Goal: Task Accomplishment & Management: Use online tool/utility

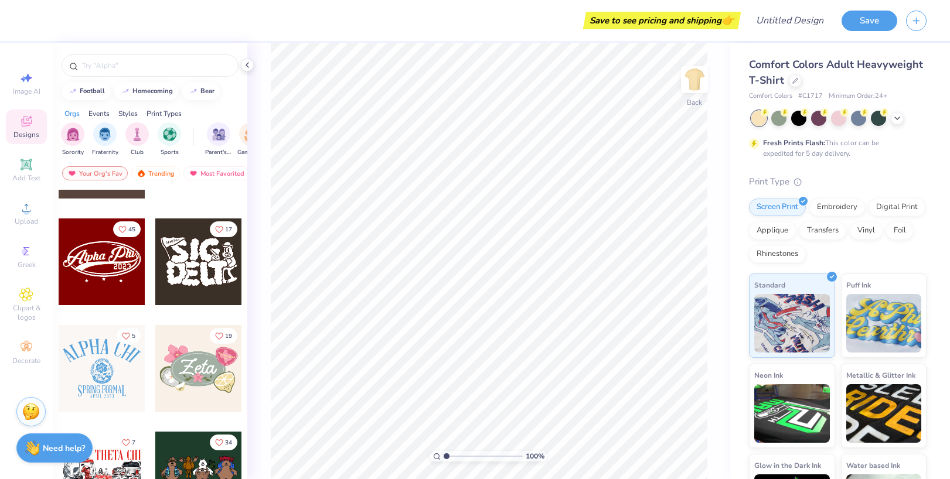
scroll to position [511, 0]
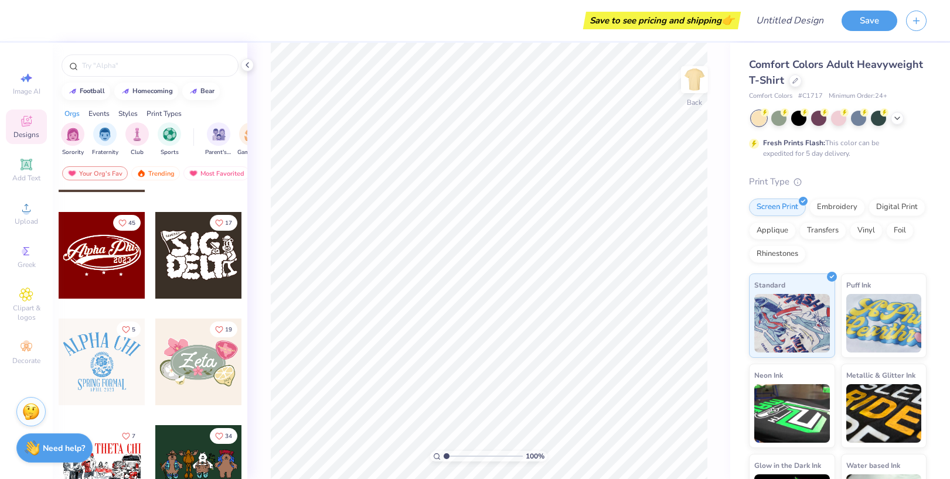
click at [106, 272] on div at bounding box center [102, 255] width 87 height 87
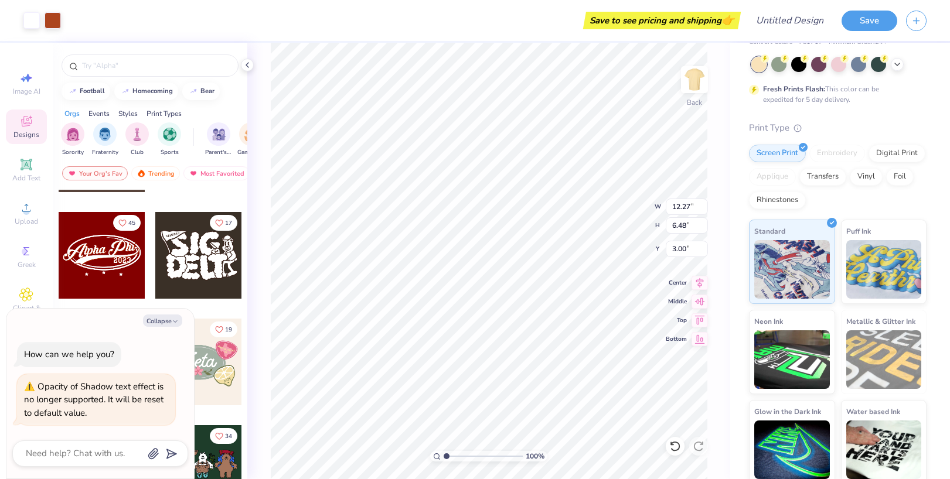
scroll to position [59, 0]
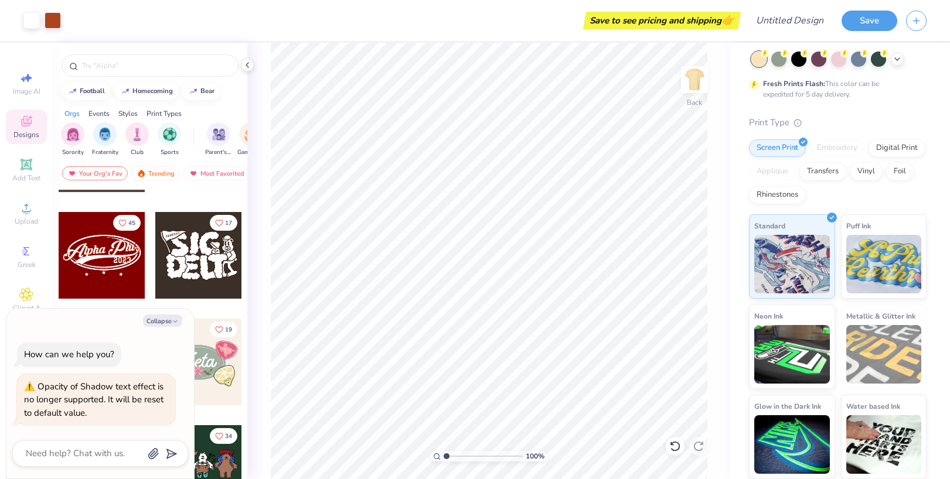
click at [775, 194] on div "Rhinestones" at bounding box center [777, 195] width 57 height 18
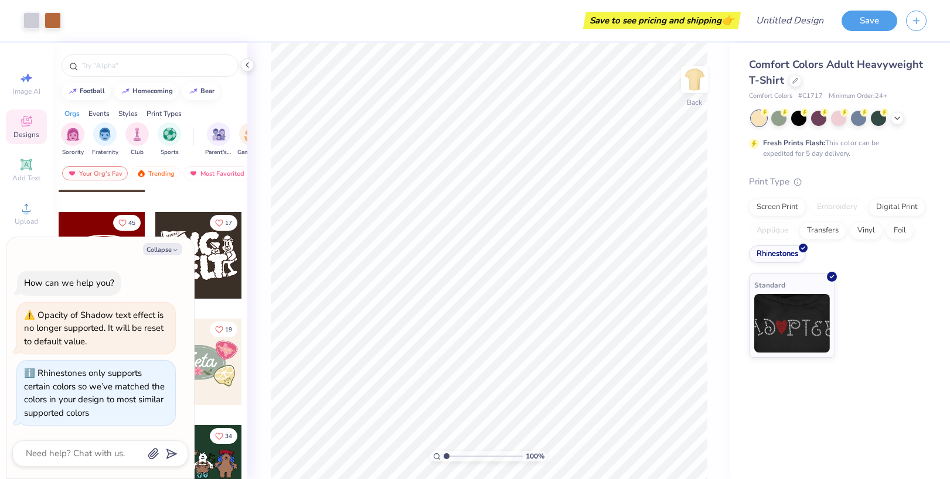
scroll to position [0, 0]
click at [823, 233] on div "Transfers" at bounding box center [822, 229] width 47 height 18
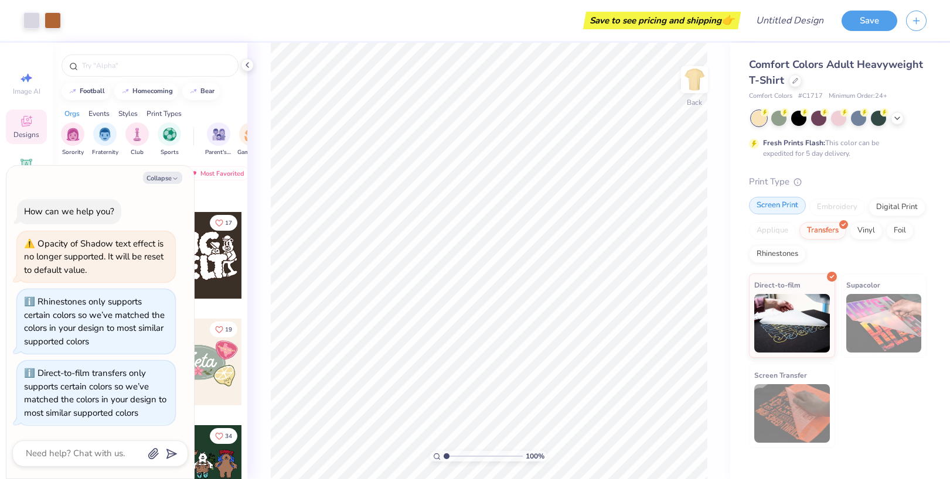
click at [772, 208] on div "Screen Print" at bounding box center [777, 206] width 57 height 18
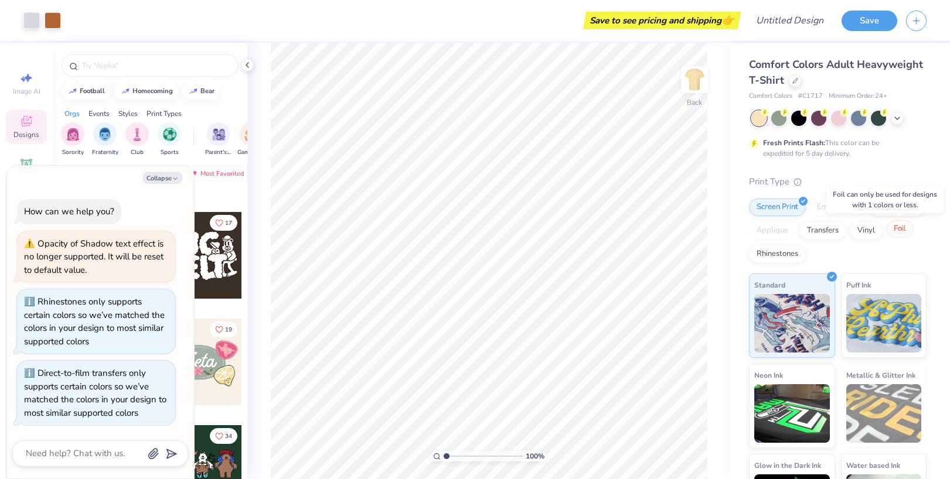
click at [894, 227] on div "Foil" at bounding box center [900, 229] width 28 height 18
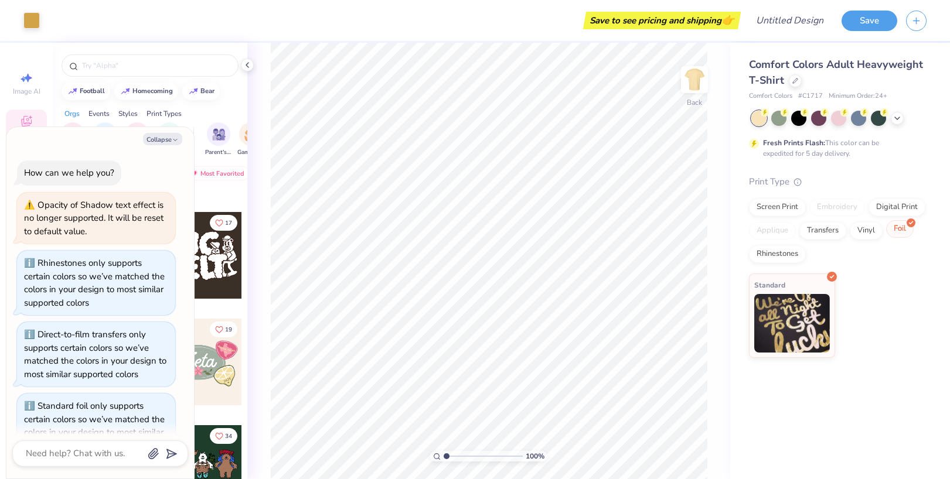
scroll to position [149, 0]
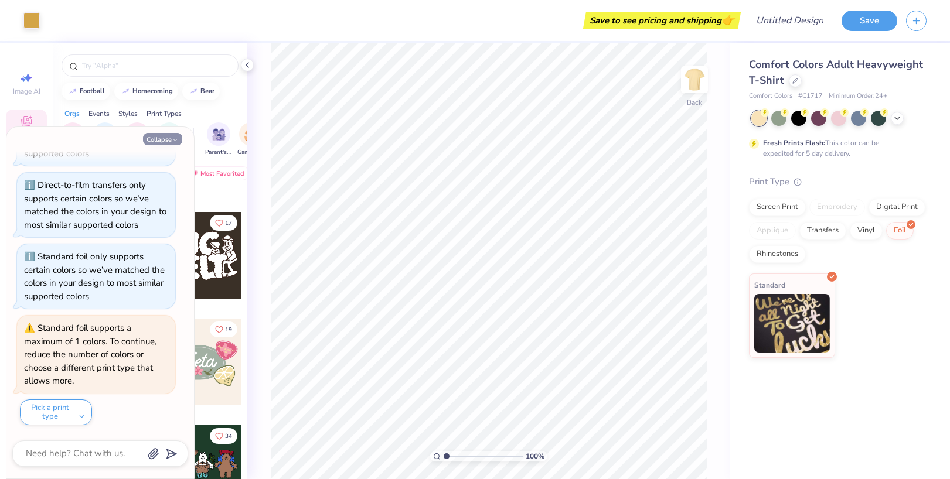
click at [160, 139] on button "Collapse" at bounding box center [162, 139] width 39 height 12
type textarea "x"
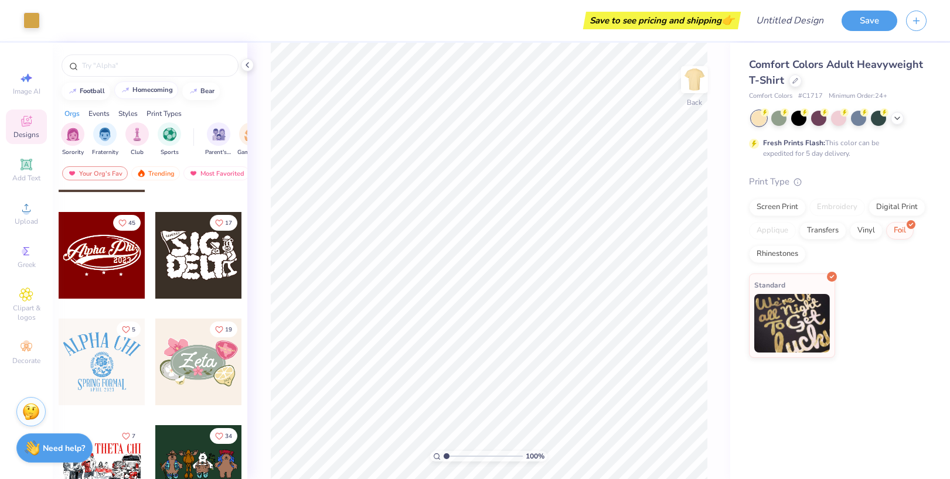
click at [151, 90] on div "homecoming" at bounding box center [152, 90] width 40 height 6
type input "homecoming"
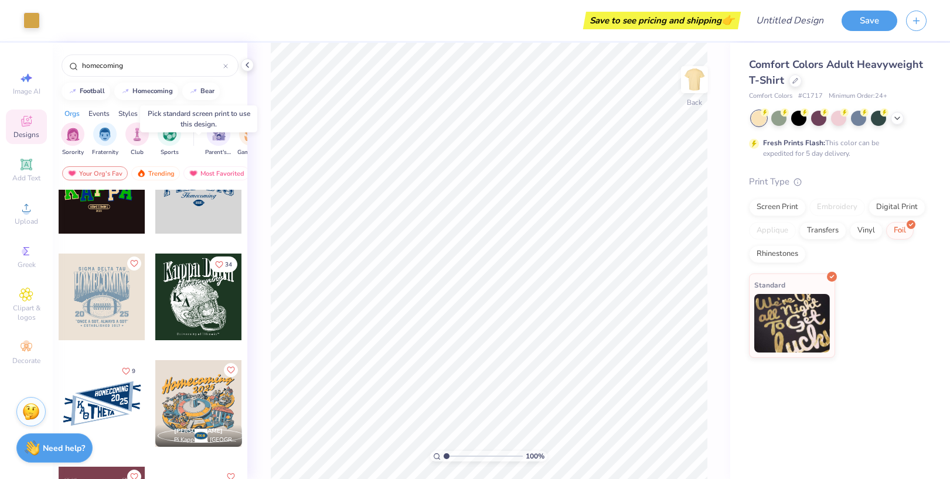
scroll to position [53, 0]
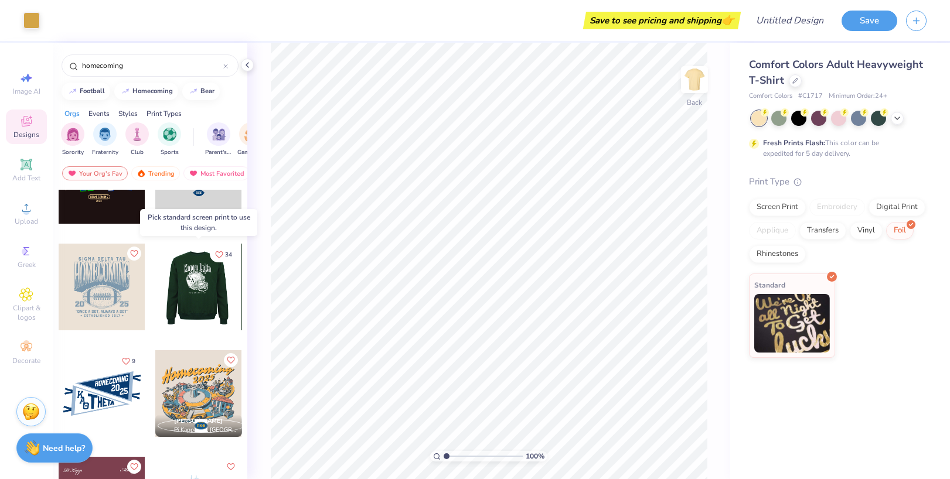
click at [155, 278] on div at bounding box center [112, 287] width 87 height 87
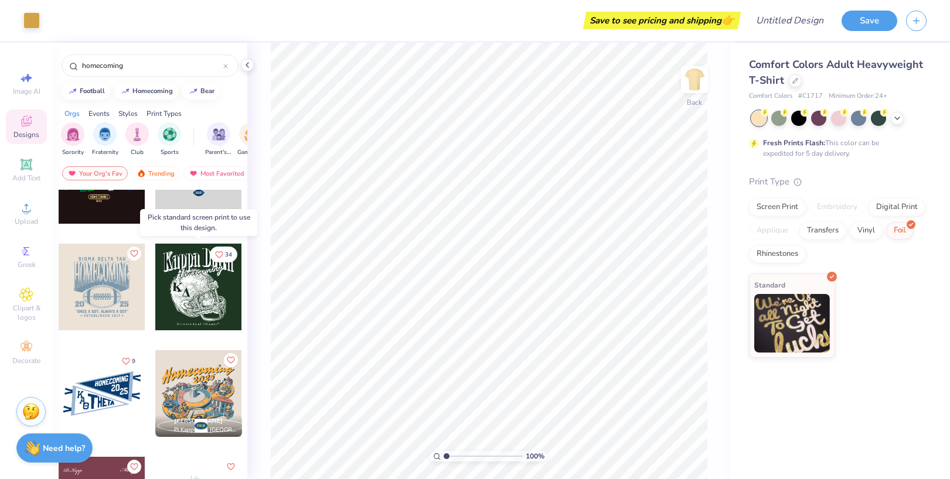
click at [185, 279] on div at bounding box center [198, 287] width 87 height 87
click at [768, 204] on div "Screen Print" at bounding box center [777, 206] width 57 height 18
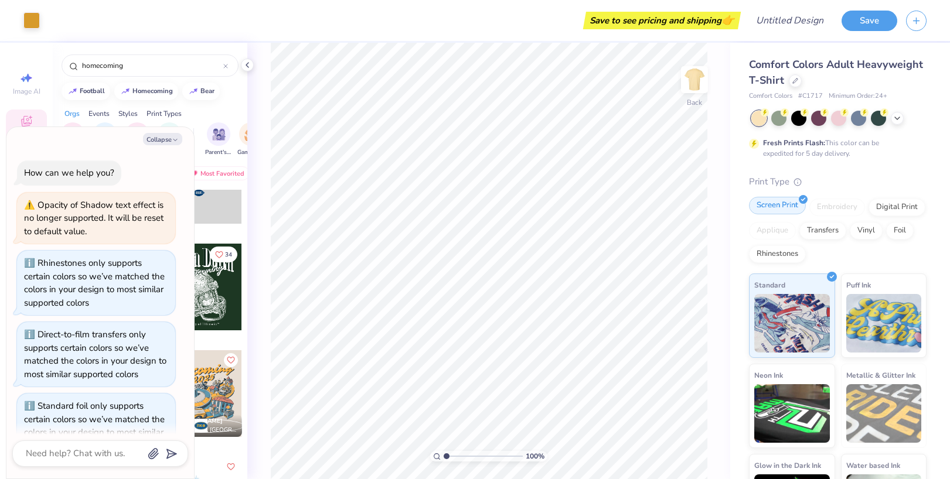
scroll to position [221, 0]
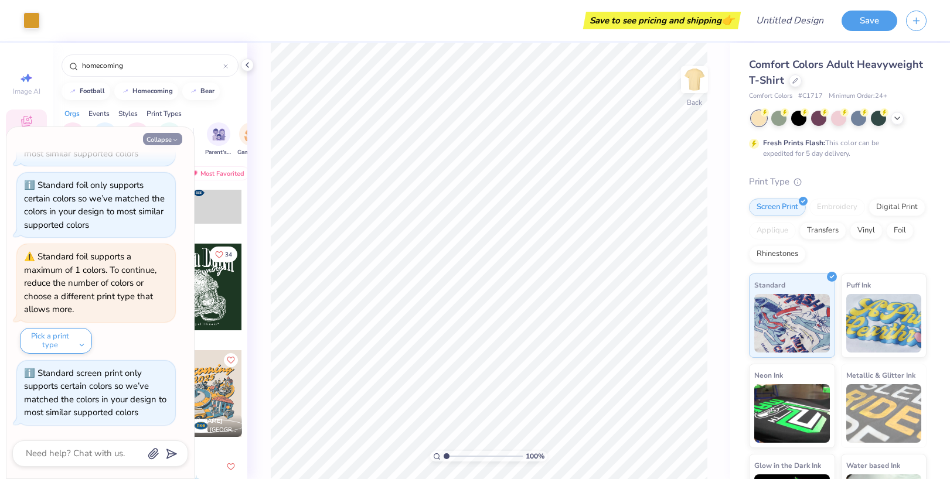
click at [166, 140] on button "Collapse" at bounding box center [162, 139] width 39 height 12
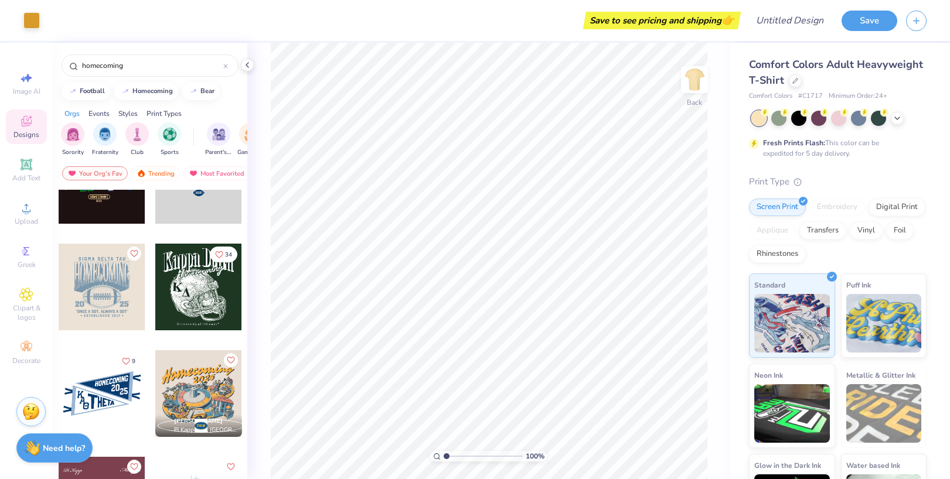
click at [202, 272] on div at bounding box center [198, 287] width 87 height 87
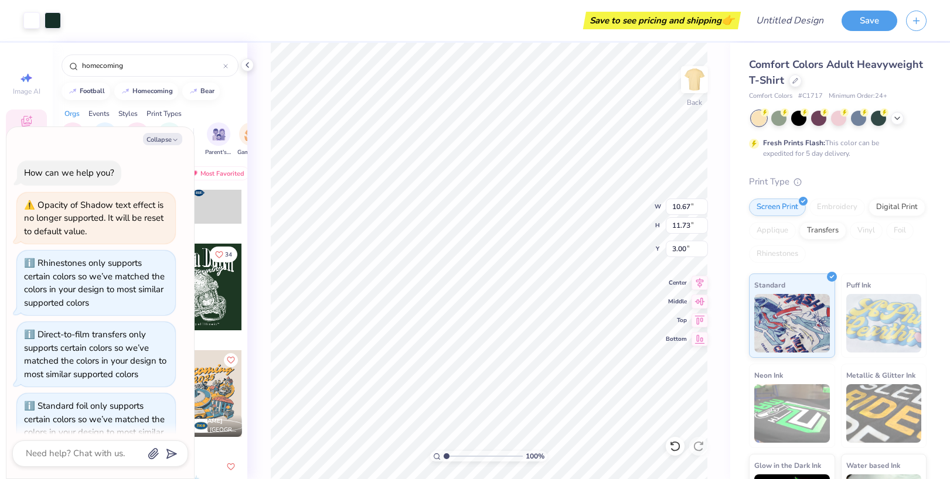
scroll to position [279, 0]
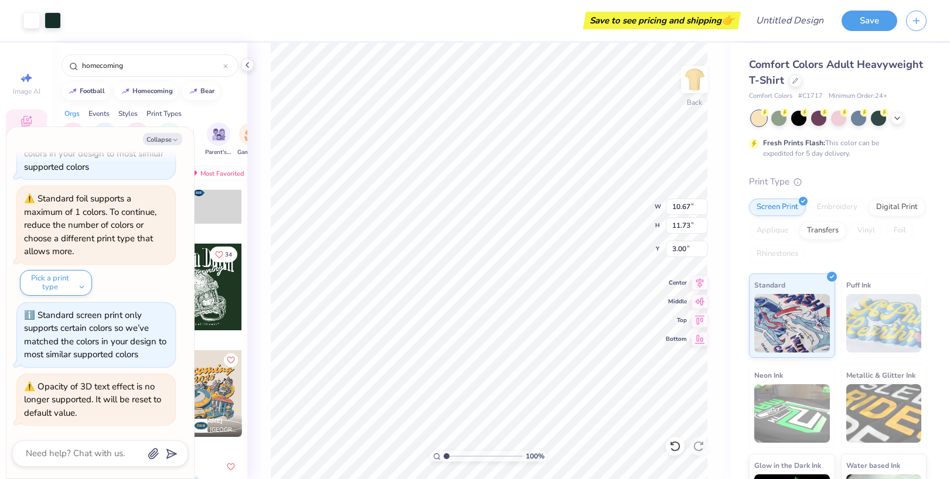
type textarea "x"
type input "12.27"
type input "6.48"
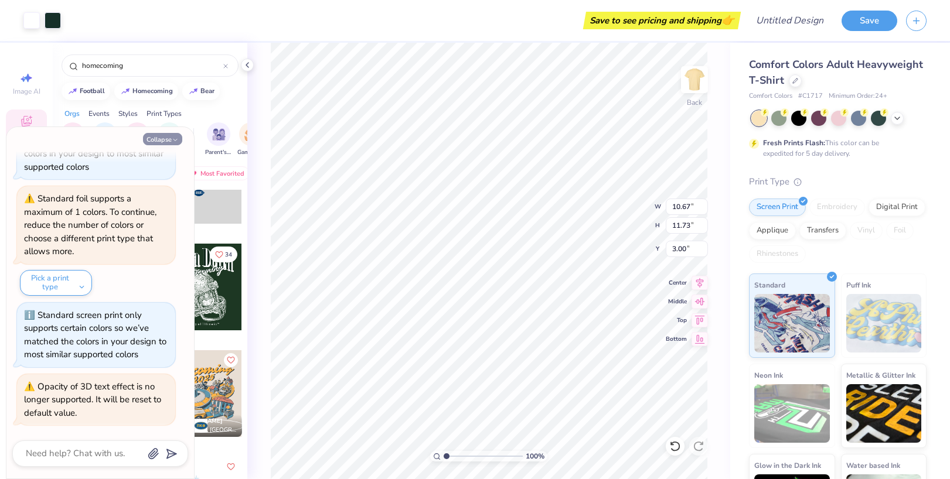
click at [159, 136] on button "Collapse" at bounding box center [162, 139] width 39 height 12
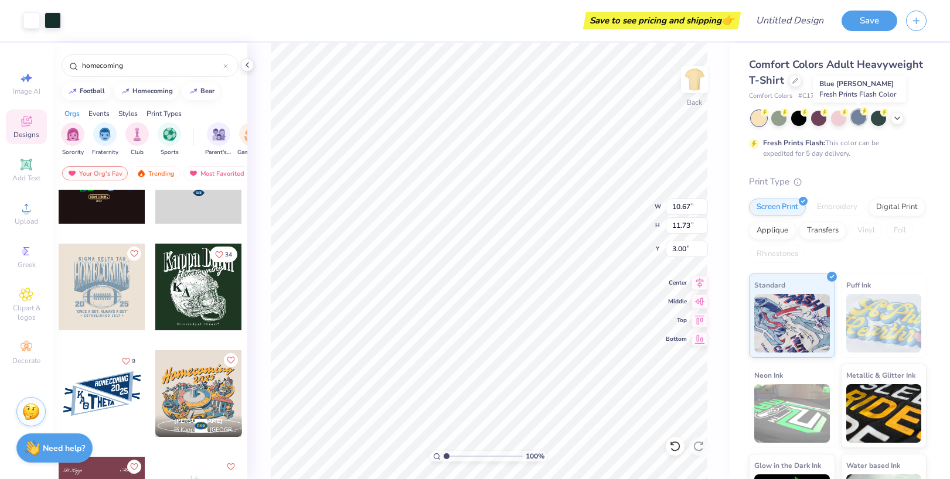
click at [854, 115] on div at bounding box center [858, 117] width 15 height 15
click at [879, 117] on div at bounding box center [877, 117] width 15 height 15
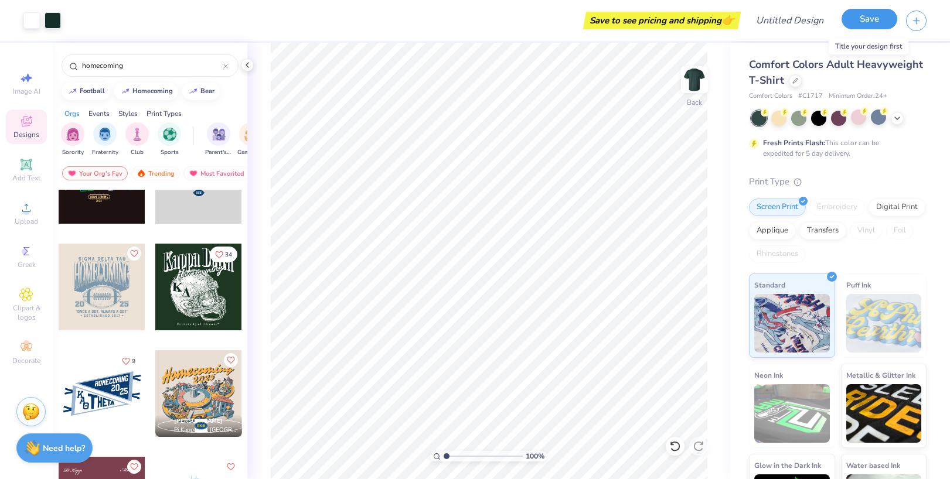
click at [859, 24] on button "Save" at bounding box center [869, 19] width 56 height 21
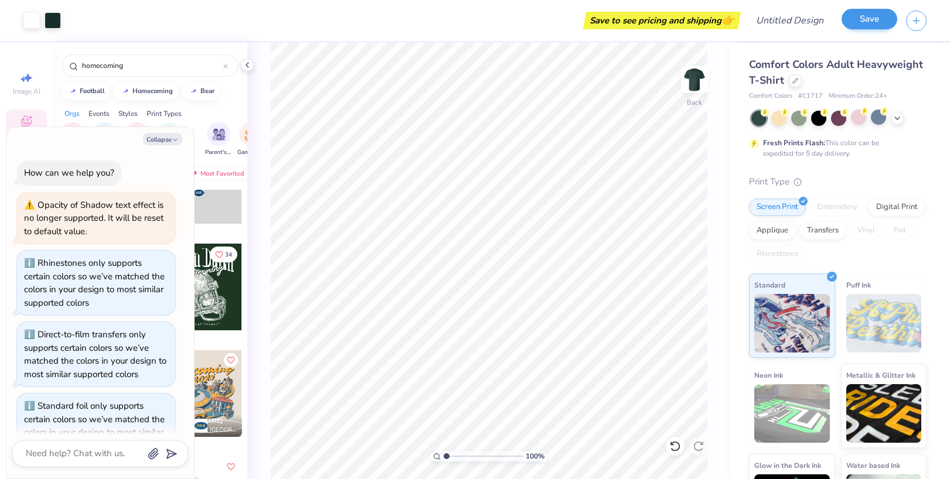
scroll to position [311, 0]
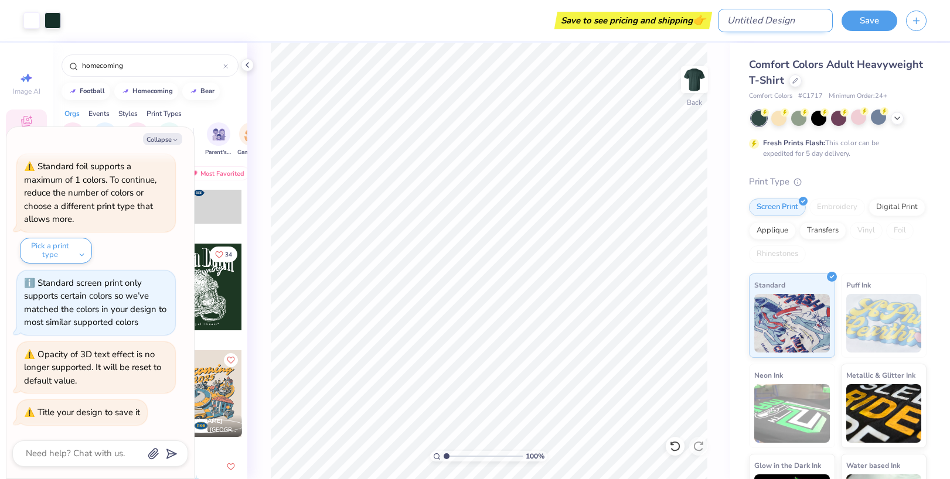
type textarea "x"
click at [788, 21] on input "Design Title" at bounding box center [775, 20] width 115 height 23
type input "T"
type textarea "x"
type input "TEsting"
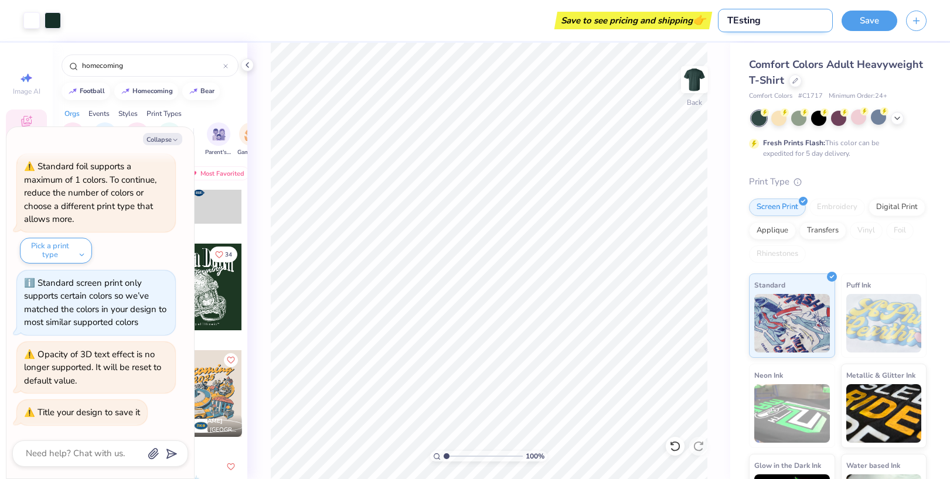
type textarea "x"
type input "TEstin"
type textarea "x"
type input "TEst"
type textarea "x"
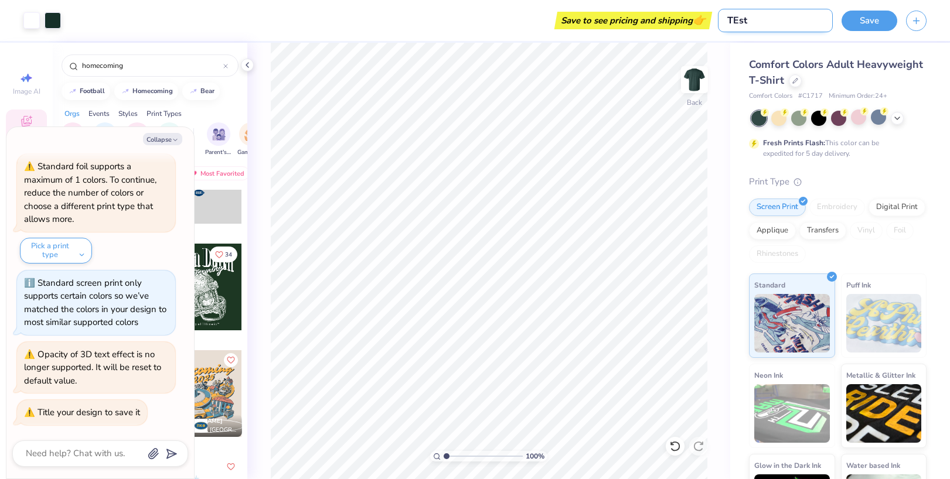
type input "TEs"
type textarea "x"
type input "T"
type textarea "x"
type input "Te"
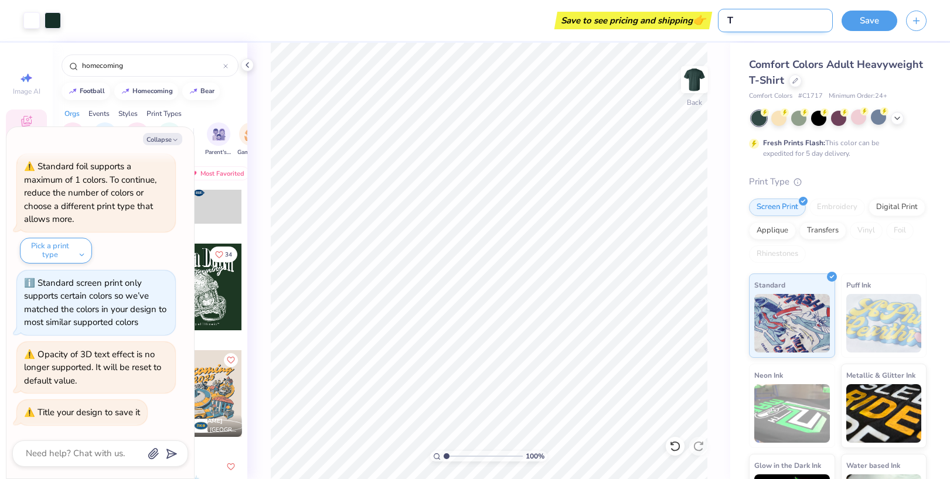
type textarea "x"
type input "Testi"
type textarea "x"
type input "Testin"
type textarea "x"
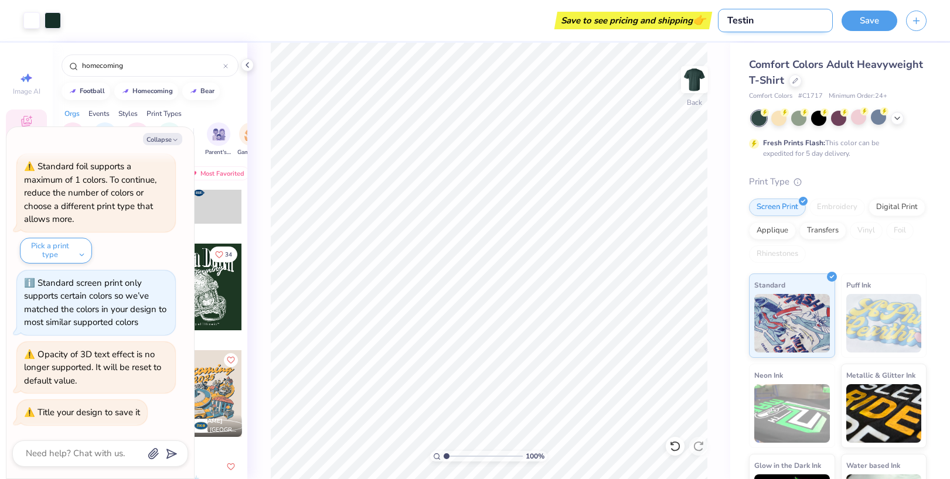
type input "Testing"
type textarea "x"
type input "Testing"
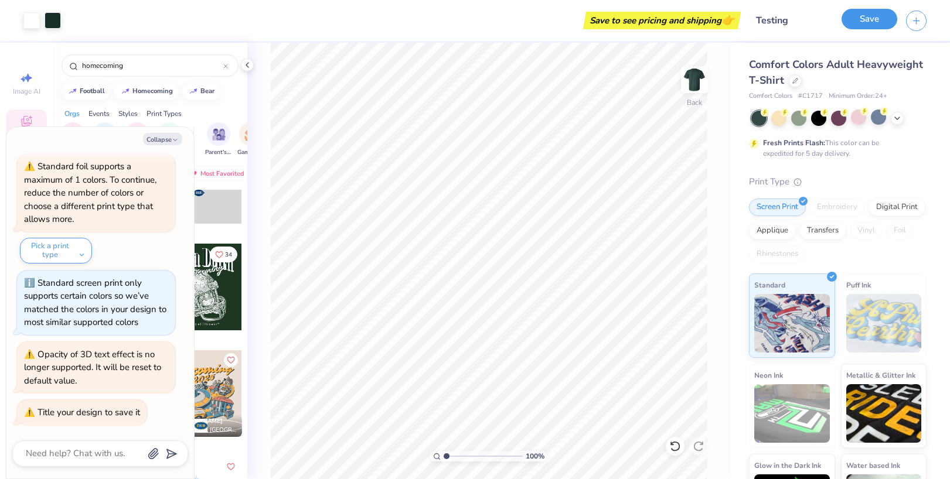
click at [875, 22] on button "Save" at bounding box center [869, 19] width 56 height 21
type textarea "x"
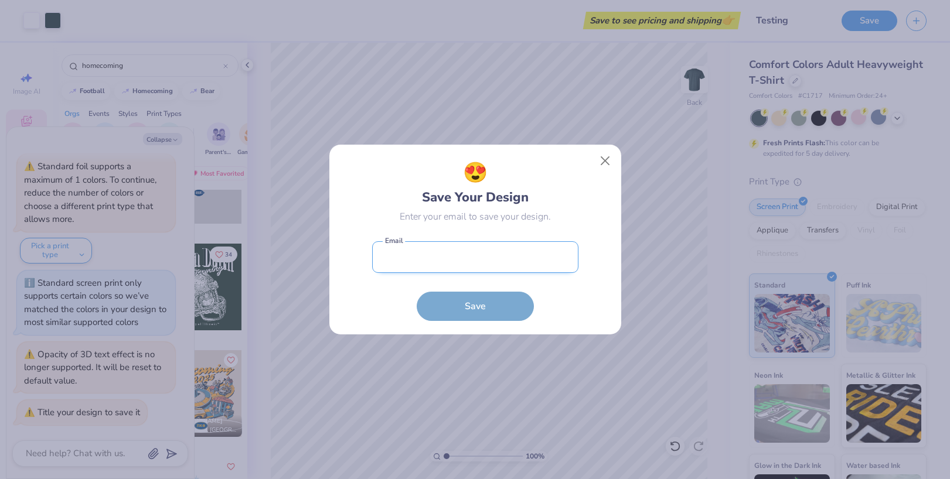
click at [500, 260] on input "email" at bounding box center [475, 257] width 206 height 32
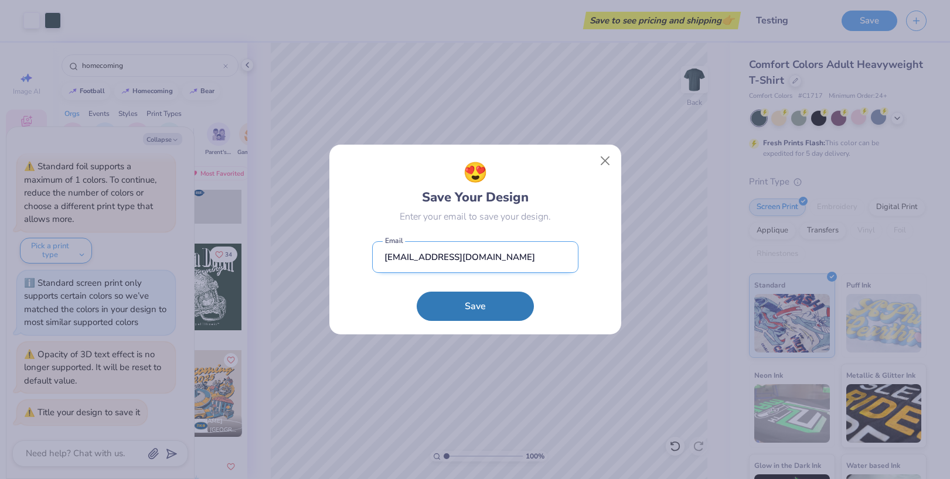
type input "[EMAIL_ADDRESS][DOMAIN_NAME]"
click at [416, 292] on button "Save" at bounding box center [474, 306] width 117 height 29
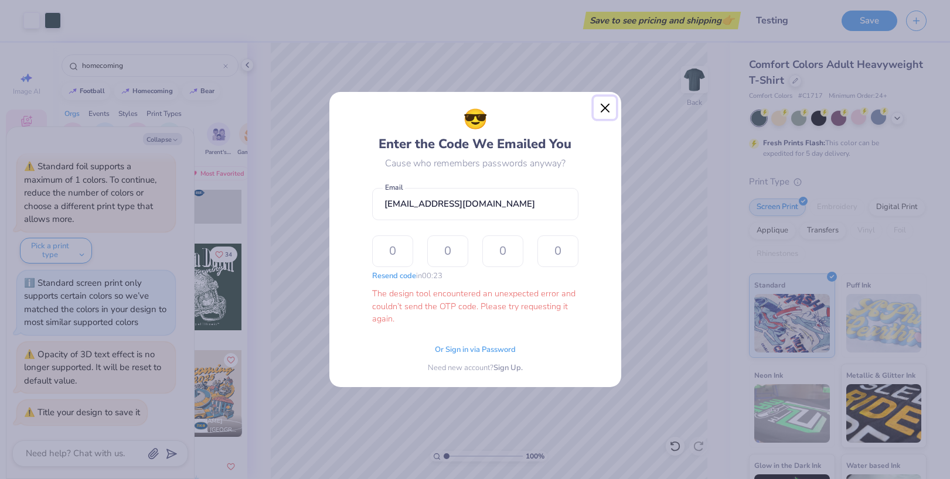
click at [606, 109] on button "Close" at bounding box center [604, 108] width 22 height 22
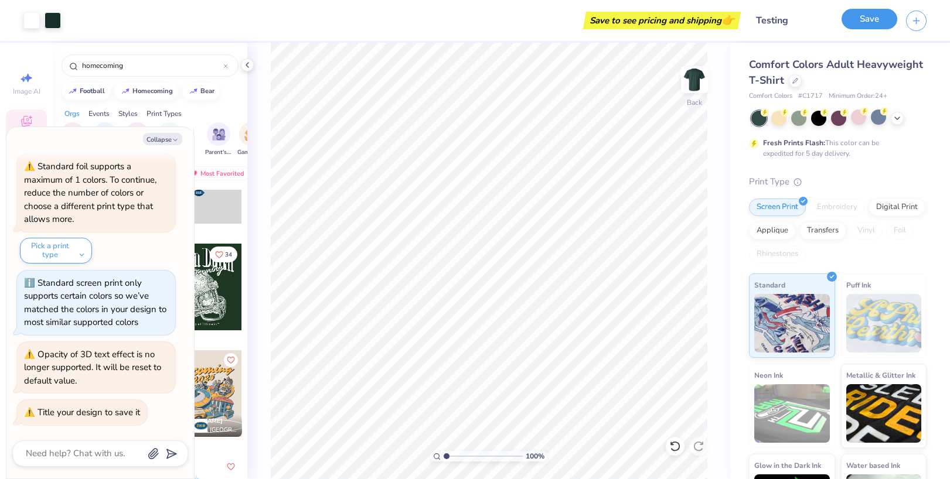
click at [868, 23] on button "Save" at bounding box center [869, 19] width 56 height 21
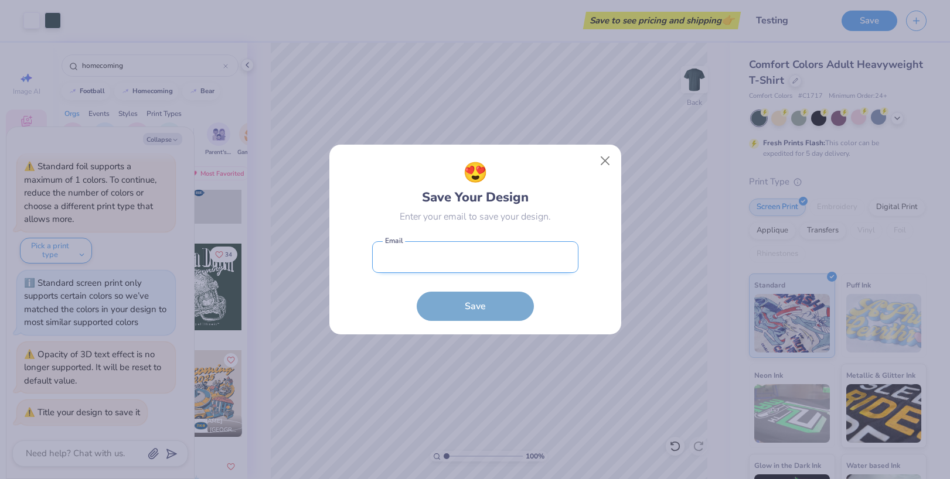
click at [474, 264] on input "email" at bounding box center [475, 257] width 206 height 32
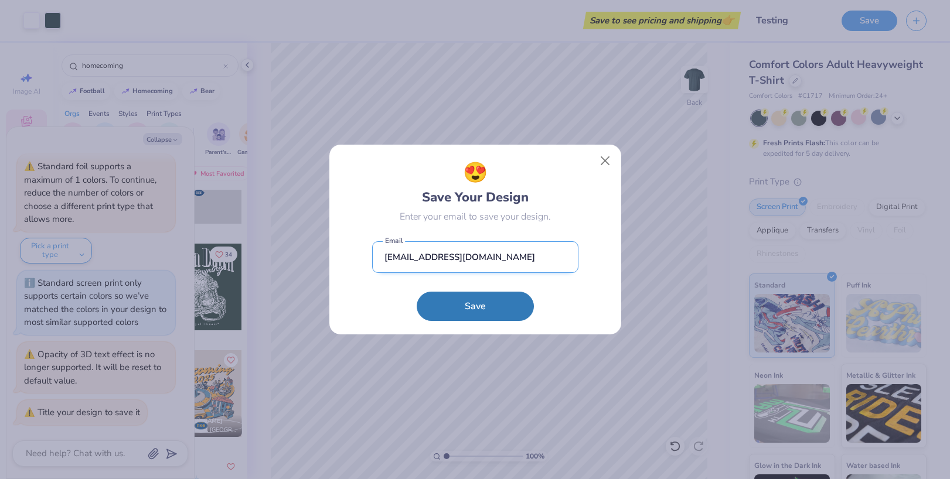
type input "[EMAIL_ADDRESS][DOMAIN_NAME]"
click at [416, 292] on button "Save" at bounding box center [474, 306] width 117 height 29
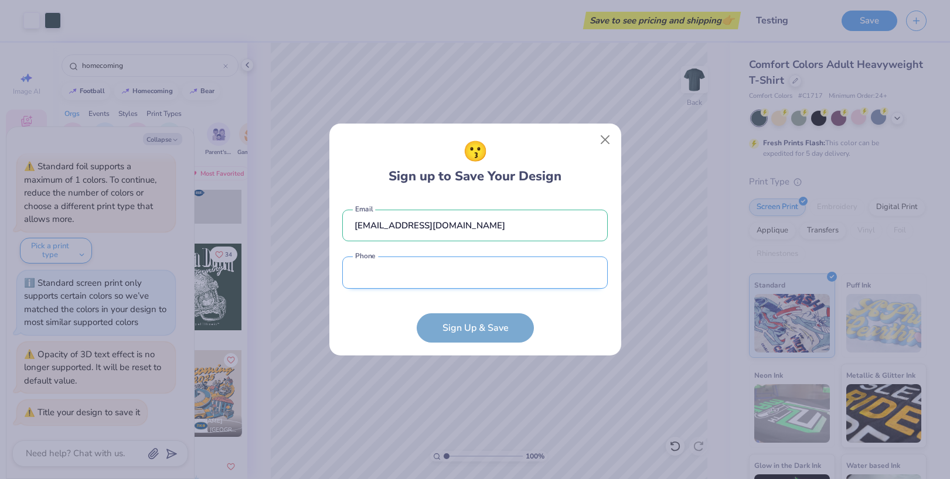
click at [474, 265] on input "tel" at bounding box center [474, 273] width 265 height 32
type input "[PHONE_NUMBER]"
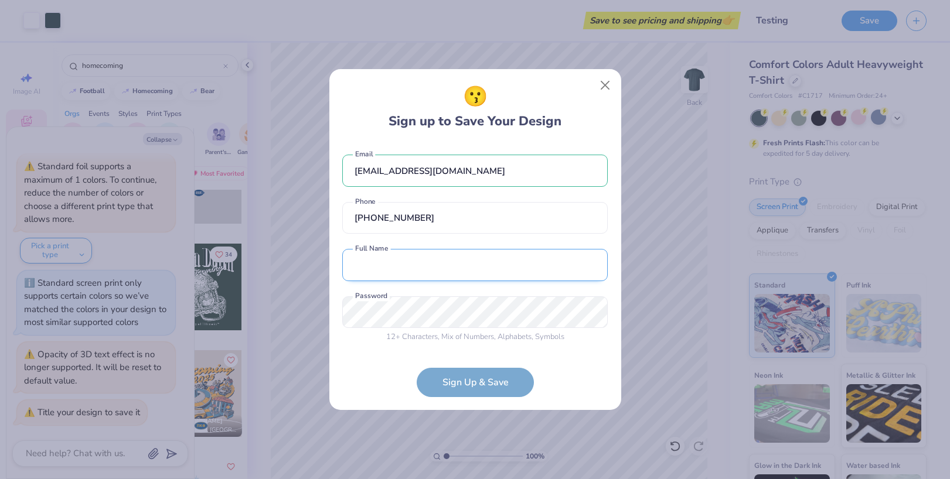
click at [443, 269] on input "text" at bounding box center [474, 265] width 265 height 32
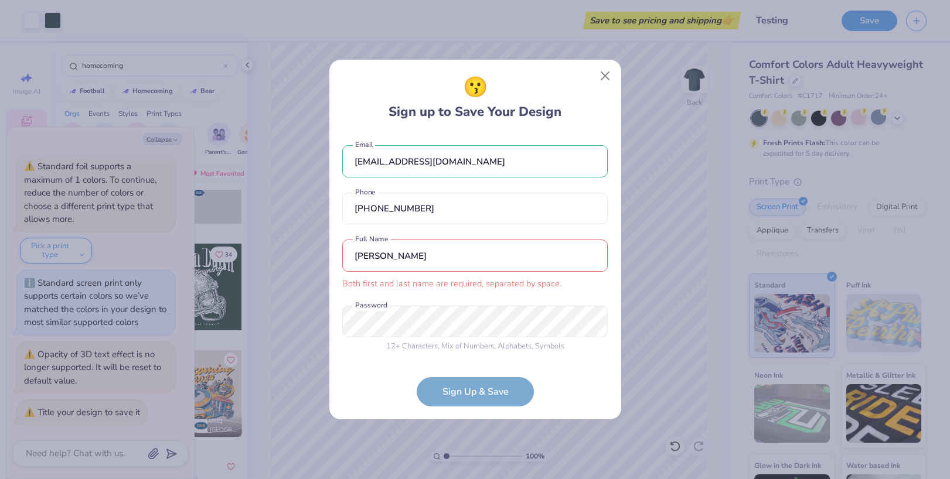
click at [382, 251] on input "[PERSON_NAME]" at bounding box center [474, 256] width 265 height 32
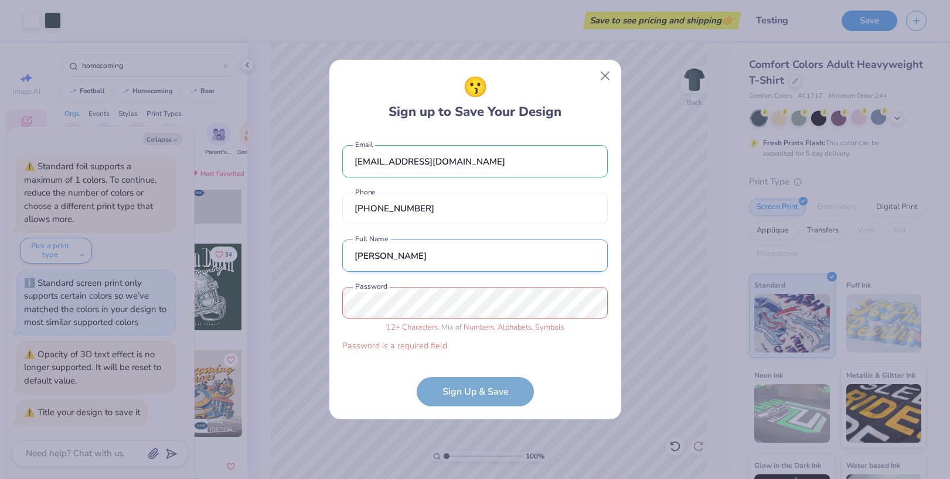
type input "[PERSON_NAME]"
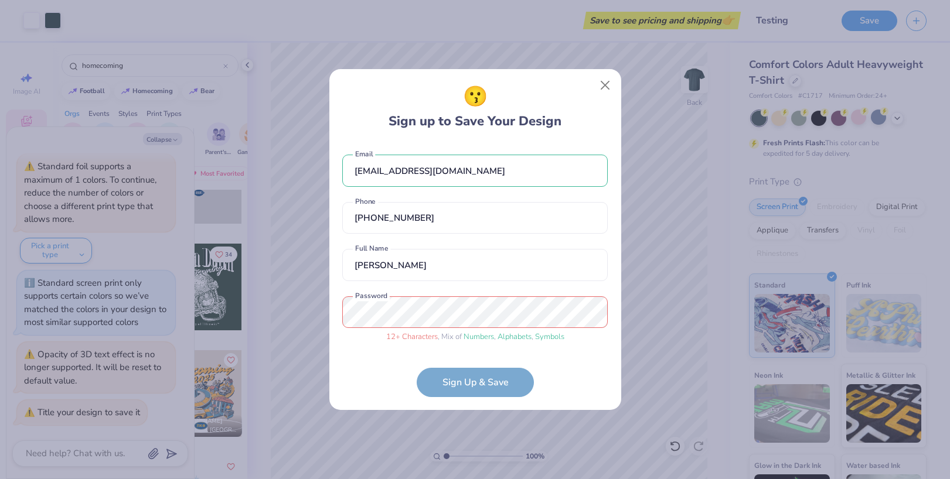
click at [334, 286] on div "😗 Sign up to Save Your Design [EMAIL_ADDRESS][DOMAIN_NAME] Email [PHONE_NUMBER]…" at bounding box center [475, 240] width 292 height 342
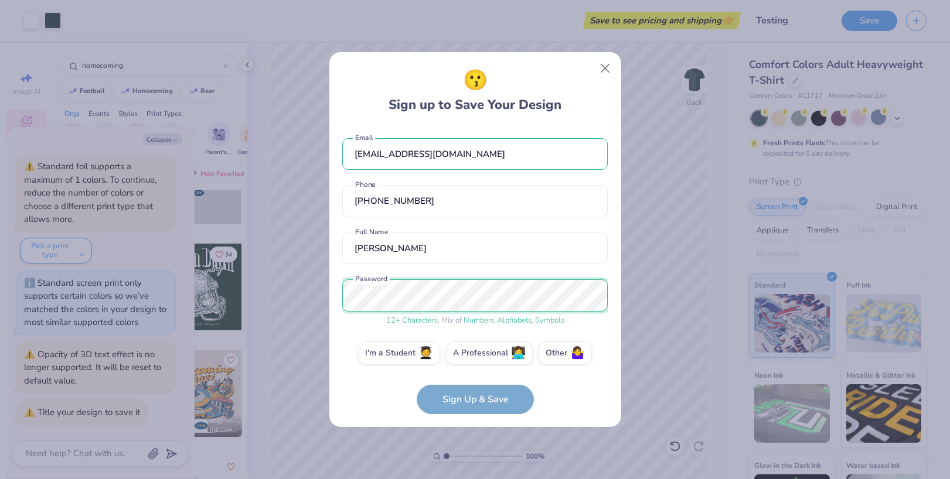
scroll to position [11, 0]
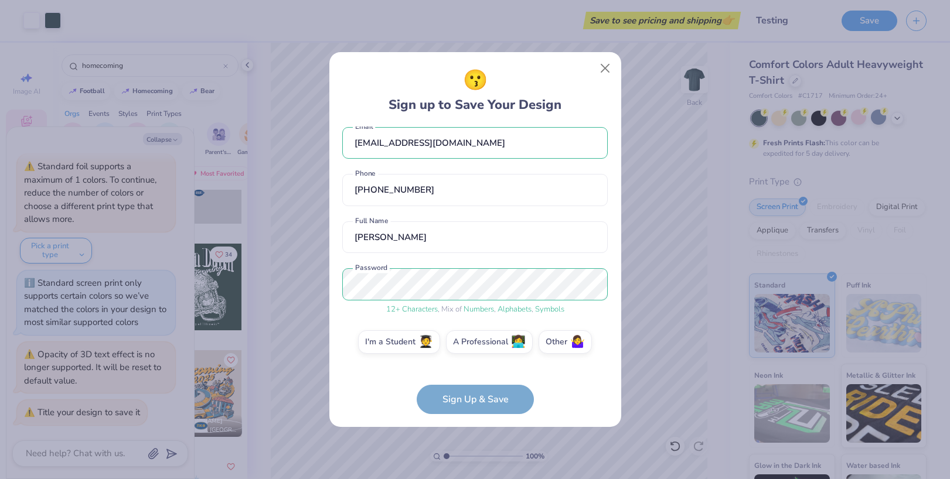
click at [363, 314] on div "12 + Characters , Mix of Numbers , Alphabets , Symbols" at bounding box center [474, 310] width 265 height 12
click at [549, 343] on label "Other 🤷‍♀️" at bounding box center [564, 340] width 53 height 23
click at [479, 353] on input "Other 🤷‍♀️" at bounding box center [475, 357] width 8 height 8
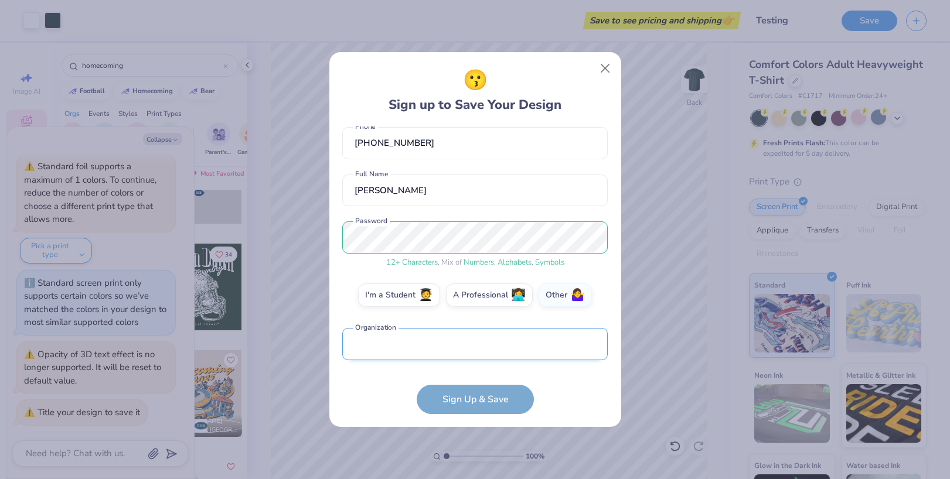
click at [476, 351] on input "text" at bounding box center [474, 344] width 265 height 32
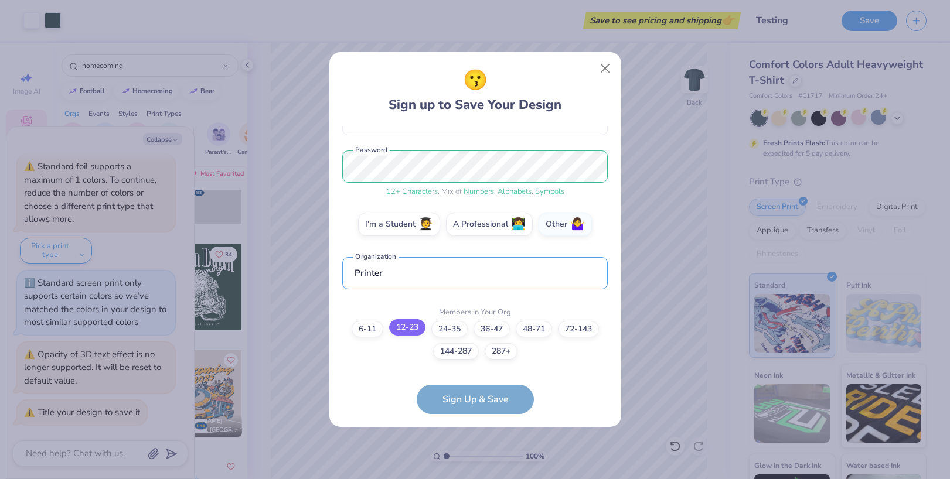
type input "Printer"
click at [410, 327] on label "12-23" at bounding box center [407, 327] width 36 height 16
click at [471, 466] on input "12-23" at bounding box center [475, 470] width 8 height 8
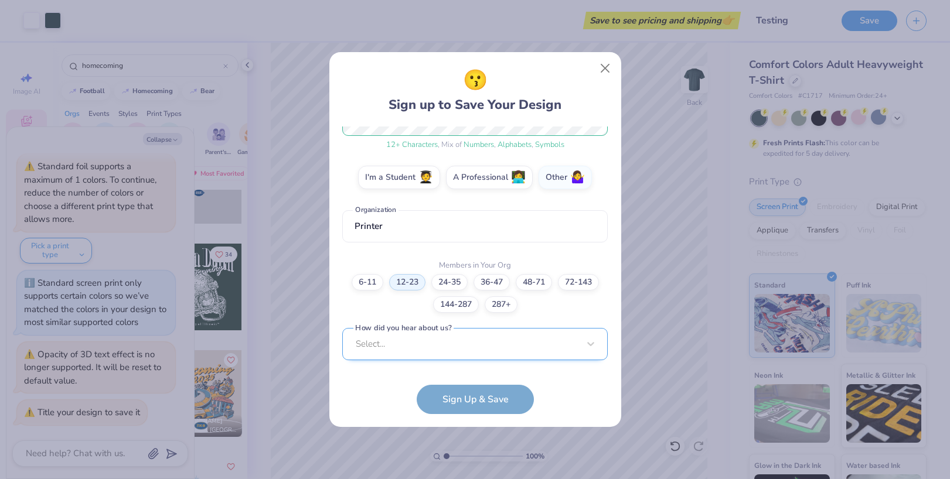
scroll to position [351, 0]
click at [431, 345] on div "Select..." at bounding box center [474, 344] width 265 height 32
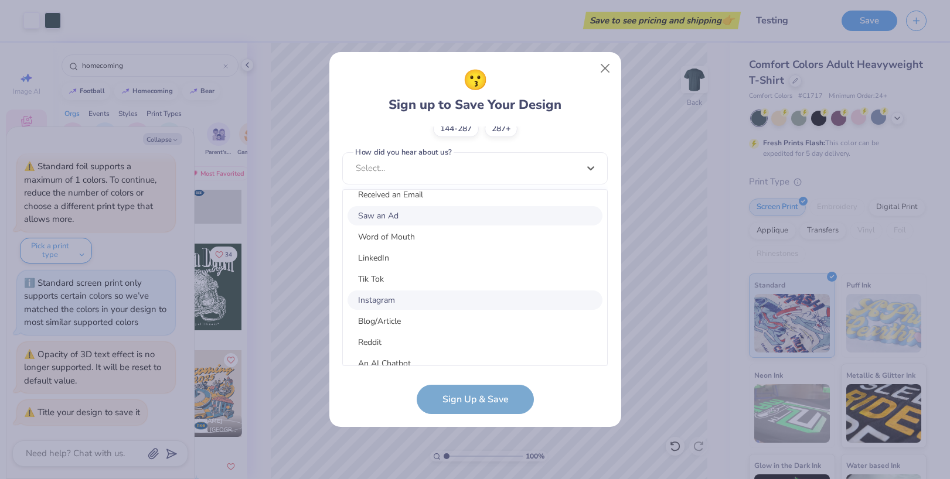
scroll to position [148, 0]
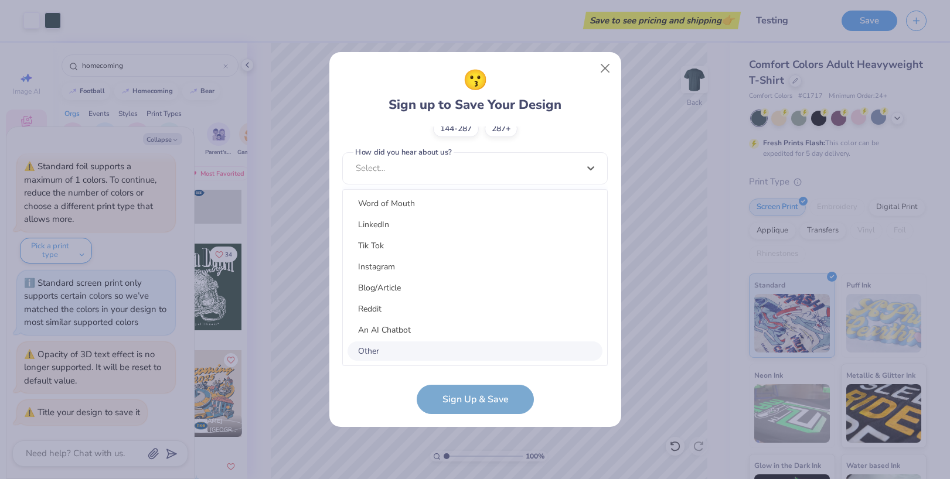
click at [395, 349] on div "Other" at bounding box center [474, 351] width 255 height 19
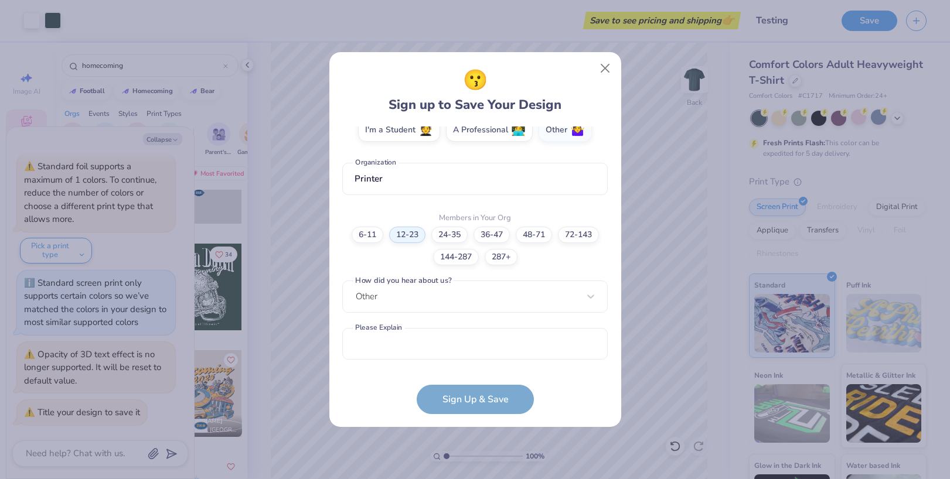
click at [457, 400] on form "[EMAIL_ADDRESS][DOMAIN_NAME] Email [PHONE_NUMBER] Phone [PERSON_NAME] Full Name…" at bounding box center [474, 271] width 265 height 288
click at [393, 344] on input "text" at bounding box center [474, 344] width 265 height 32
type input "NA"
click at [462, 395] on button "Sign Up & Save" at bounding box center [474, 396] width 117 height 29
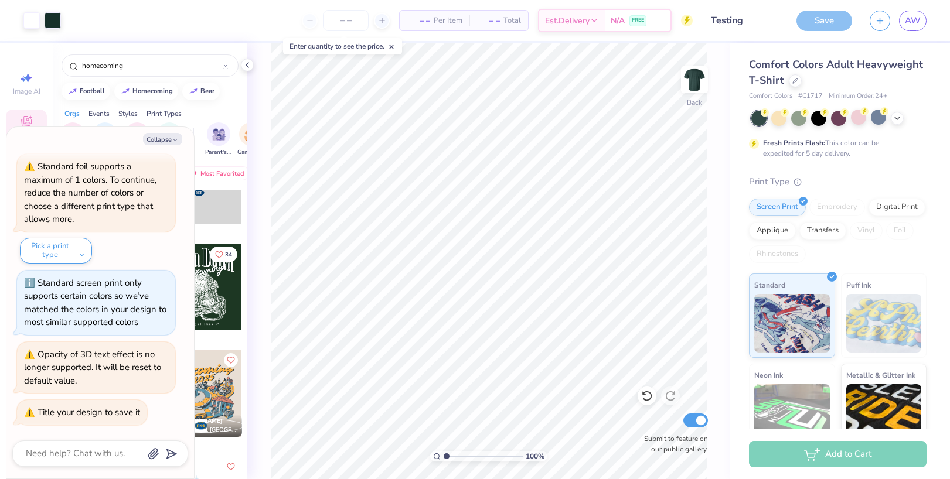
type textarea "x"
click at [339, 21] on input "number" at bounding box center [346, 20] width 46 height 21
click at [526, 16] on span "Est. Delivery" at bounding box center [536, 22] width 45 height 12
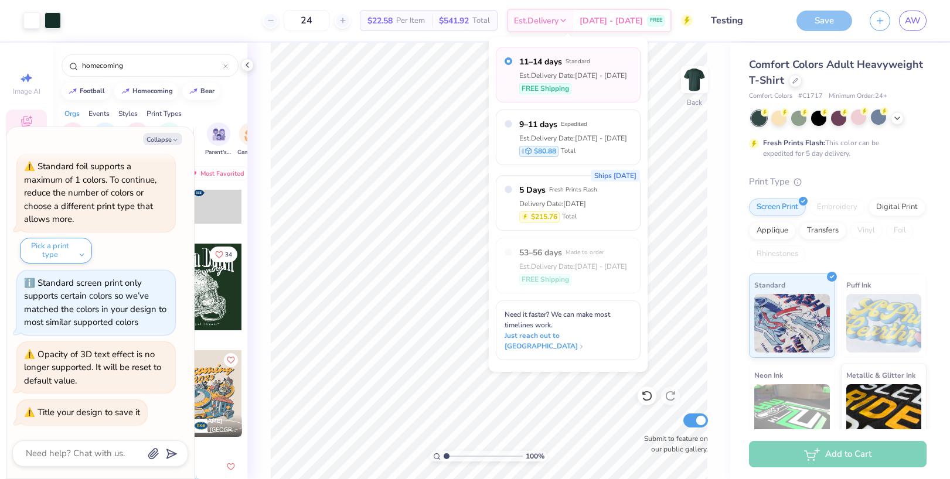
click at [705, 37] on div "Design Title Testing" at bounding box center [744, 20] width 86 height 41
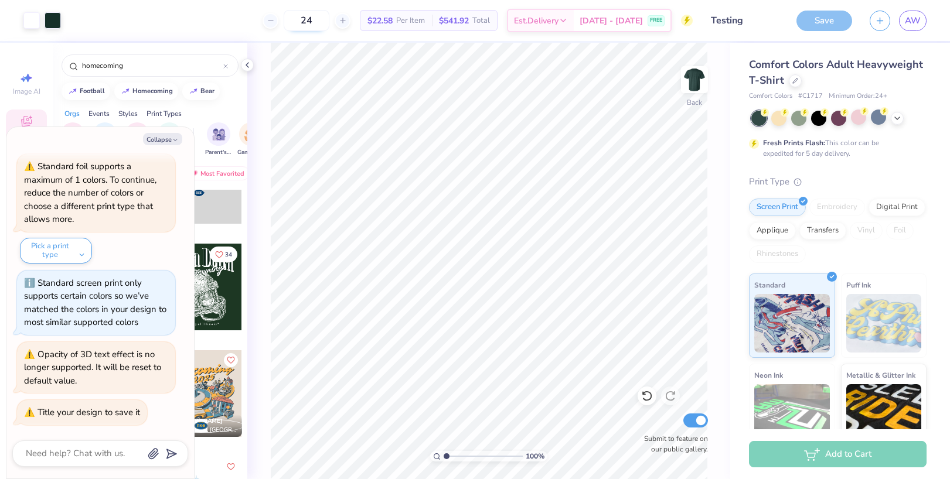
drag, startPoint x: 329, startPoint y: 19, endPoint x: 306, endPoint y: 20, distance: 22.9
click at [307, 20] on input "24" at bounding box center [307, 20] width 46 height 21
type input "12"
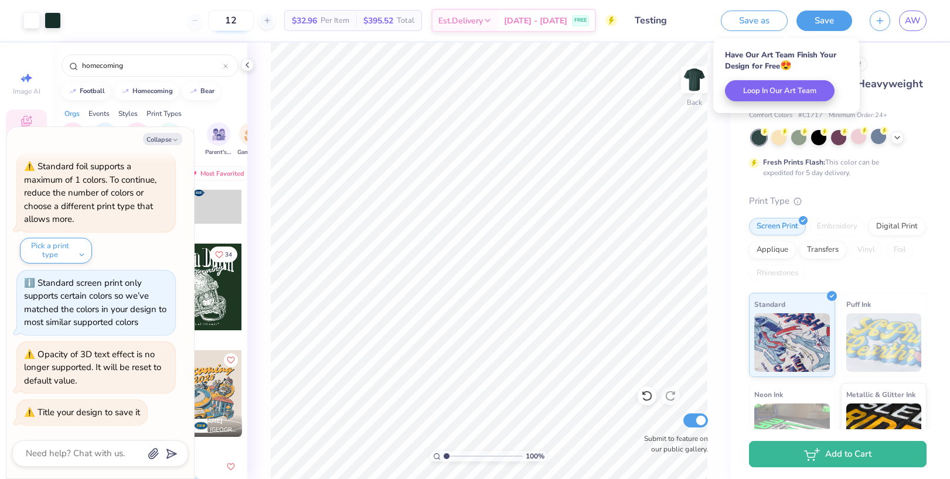
type textarea "x"
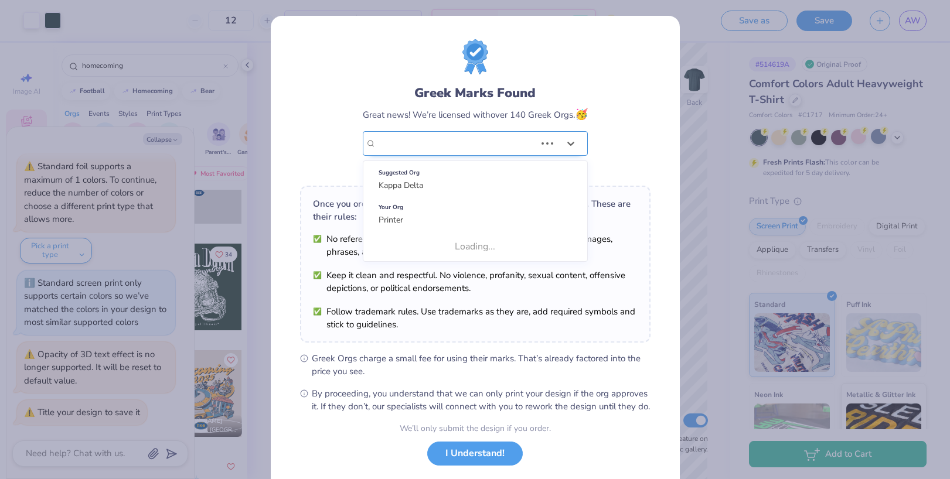
click at [530, 147] on div "Printer" at bounding box center [456, 143] width 162 height 23
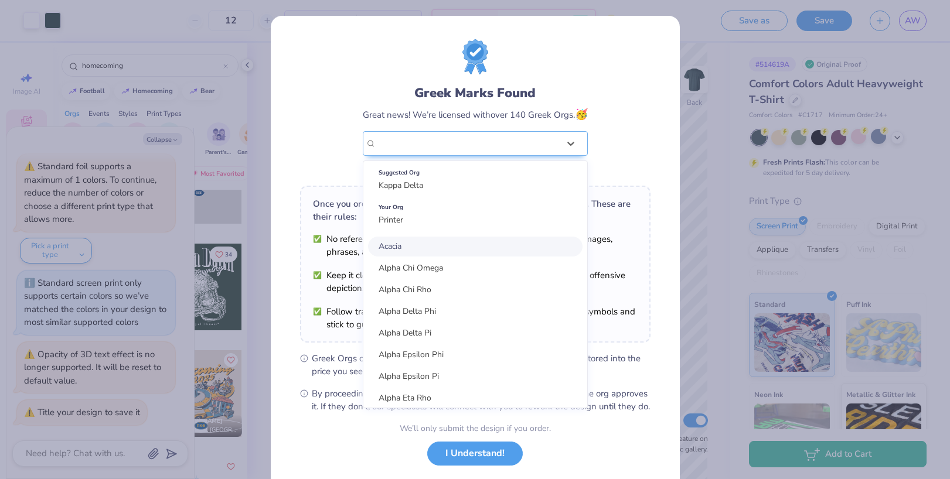
click at [614, 135] on div "Greek Marks Found Great news! We’re licensed with over 140 Greek Orgs. 🥳 option…" at bounding box center [475, 107] width 350 height 137
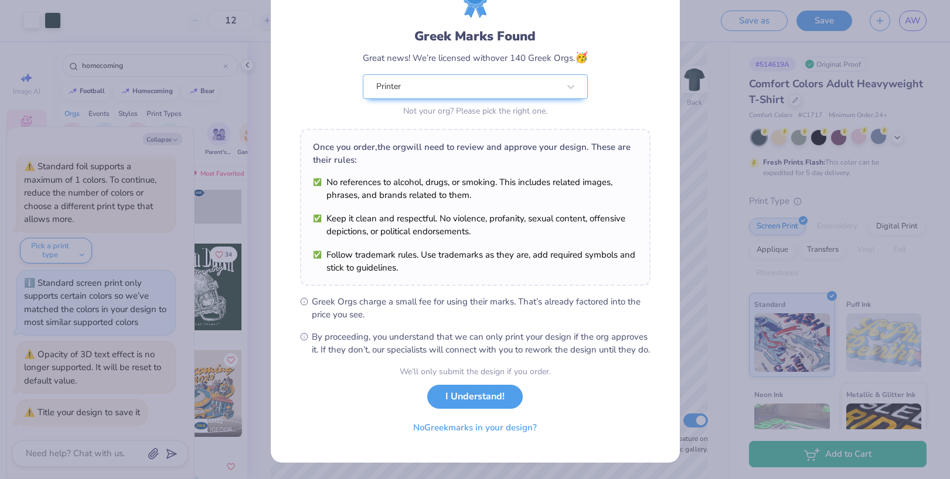
scroll to position [69, 0]
click at [708, 333] on div "Greek Marks Found Great news! We’re licensed with over 140 Greek Orgs. 🥳 Printe…" at bounding box center [475, 239] width 950 height 479
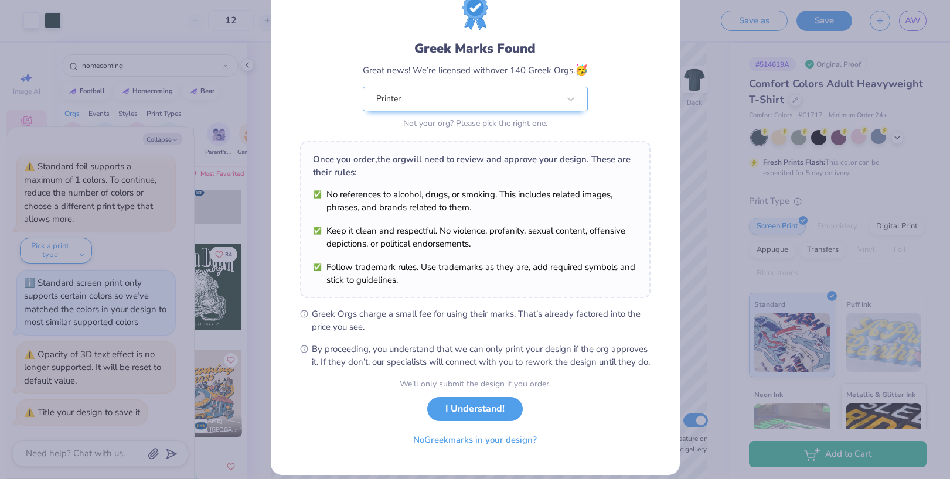
scroll to position [50, 0]
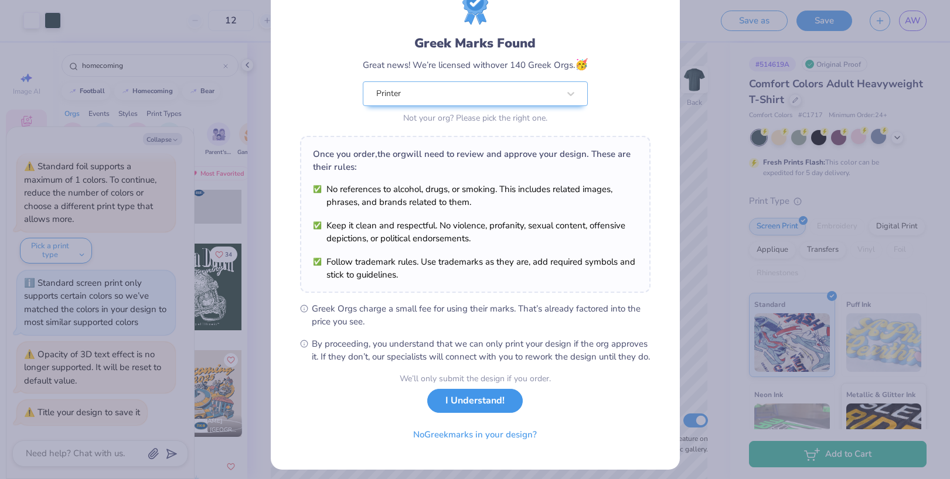
click at [456, 411] on button "I Understand!" at bounding box center [474, 401] width 95 height 24
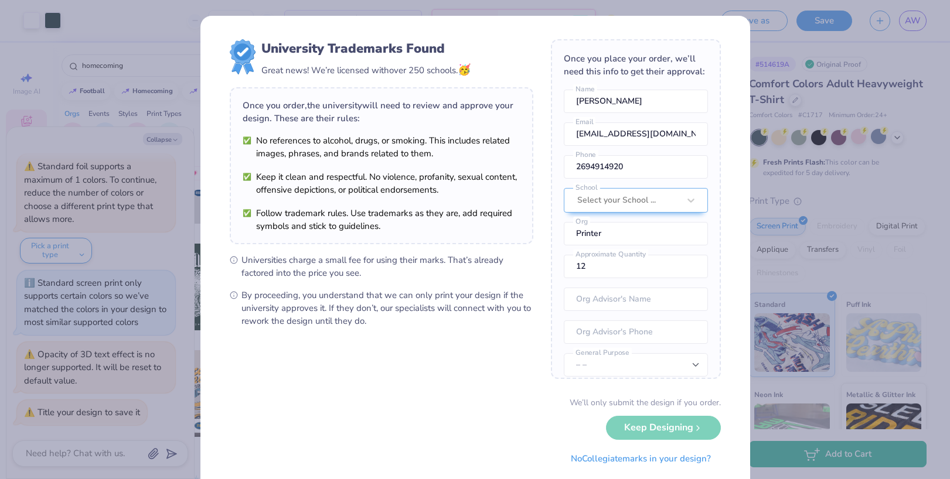
scroll to position [43, 0]
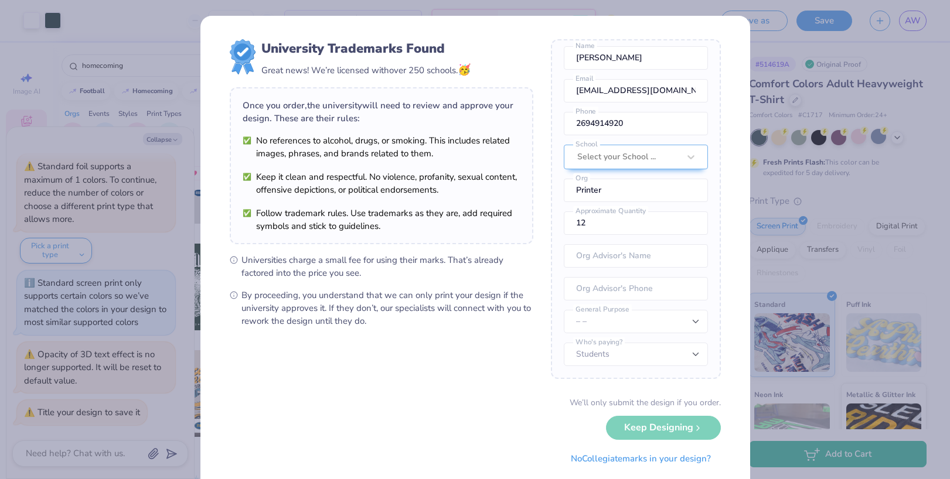
click at [688, 430] on div "We’ll only submit the design if you order. Keep Designing No Collegiate marks i…" at bounding box center [475, 434] width 491 height 74
click at [187, 128] on div "University Trademarks Found Great news! We’re licensed with over 250 schools. 🥳…" at bounding box center [475, 239] width 950 height 479
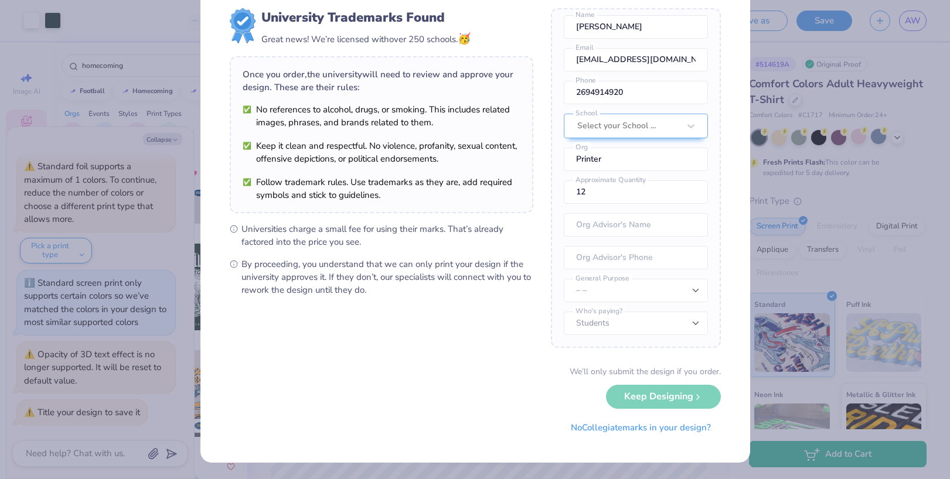
click at [688, 399] on div "We’ll only submit the design if you order. Keep Designing No Collegiate marks i…" at bounding box center [475, 403] width 491 height 74
click at [687, 392] on div "We’ll only submit the design if you order. Keep Designing No Collegiate marks i…" at bounding box center [475, 403] width 491 height 74
click at [631, 324] on select "Students University" at bounding box center [636, 323] width 144 height 23
click at [564, 312] on select "Students University" at bounding box center [636, 323] width 144 height 23
click at [628, 295] on select "– – Member apparel for registered Student Organization / Department / School Fu…" at bounding box center [636, 290] width 144 height 23
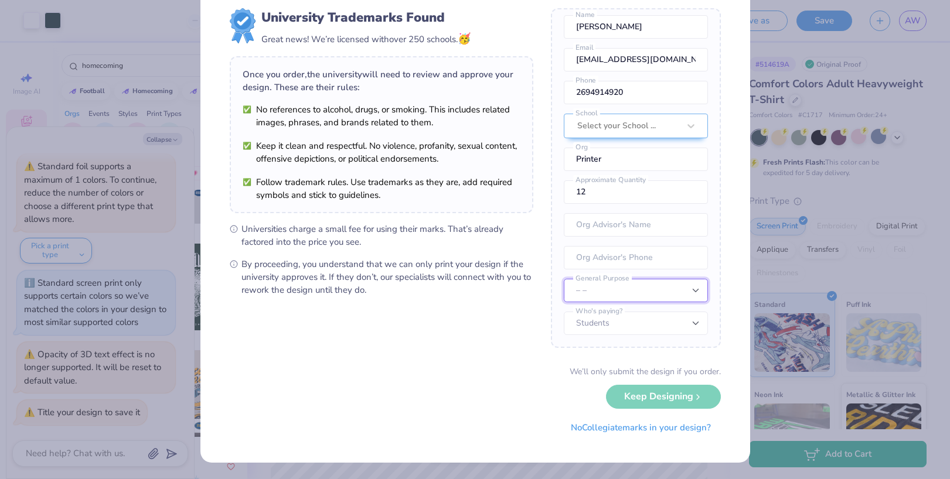
select select "Member apparel for registered Student Organization / Department / School"
click at [564, 279] on select "– – Member apparel for registered Student Organization / Department / School Fu…" at bounding box center [636, 290] width 144 height 23
click at [602, 229] on input "text" at bounding box center [636, 224] width 144 height 23
type input "[PERSON_NAME]"
click at [619, 265] on input "tel" at bounding box center [636, 257] width 144 height 23
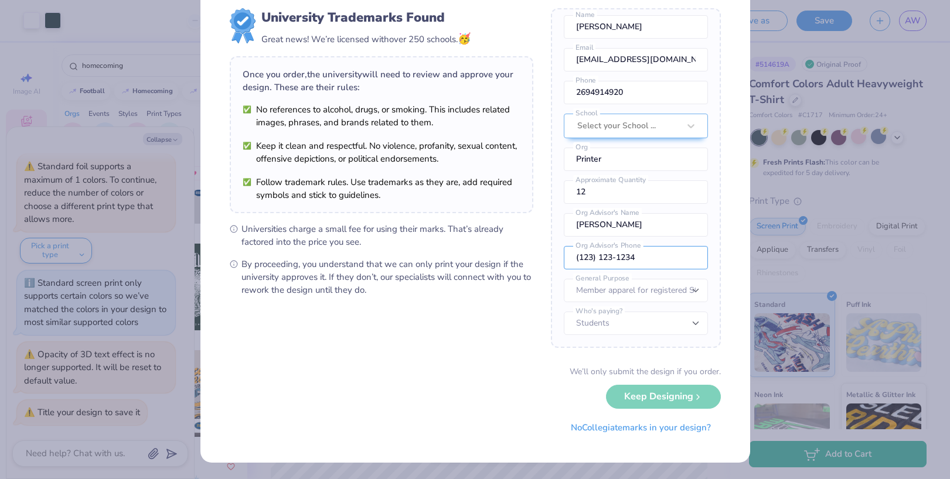
type input "(123) 123-1234"
click at [629, 394] on div "We’ll only submit the design if you order. Keep Designing No Collegiate marks i…" at bounding box center [475, 403] width 491 height 74
click at [611, 120] on div at bounding box center [628, 125] width 102 height 15
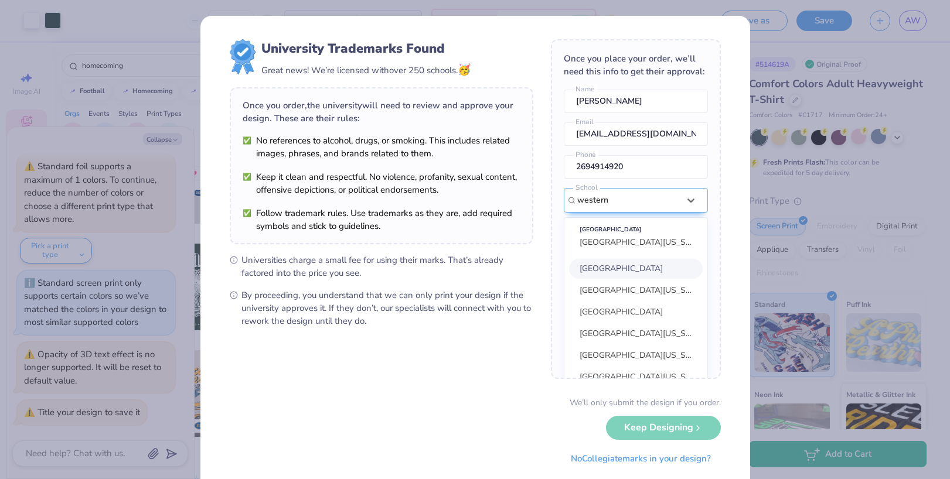
scroll to position [53, 0]
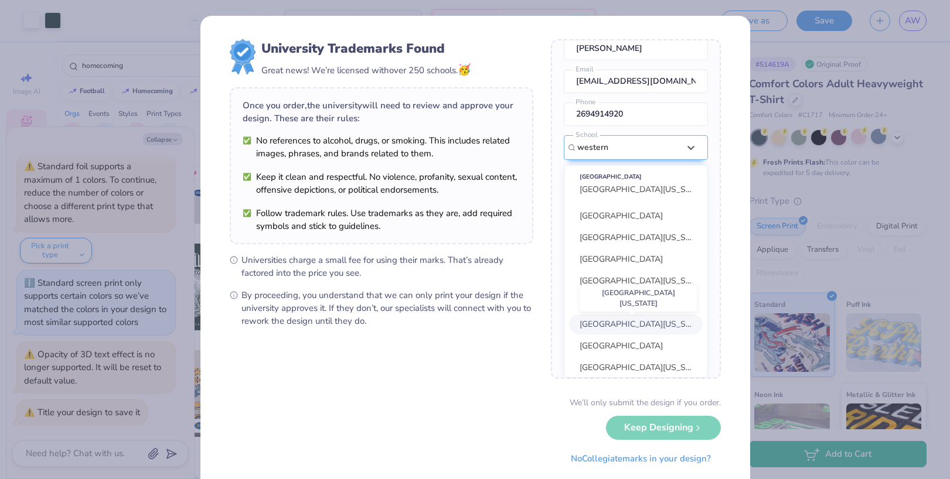
click at [636, 319] on span "[GEOGRAPHIC_DATA][US_STATE]" at bounding box center [642, 324] width 127 height 11
type input "western"
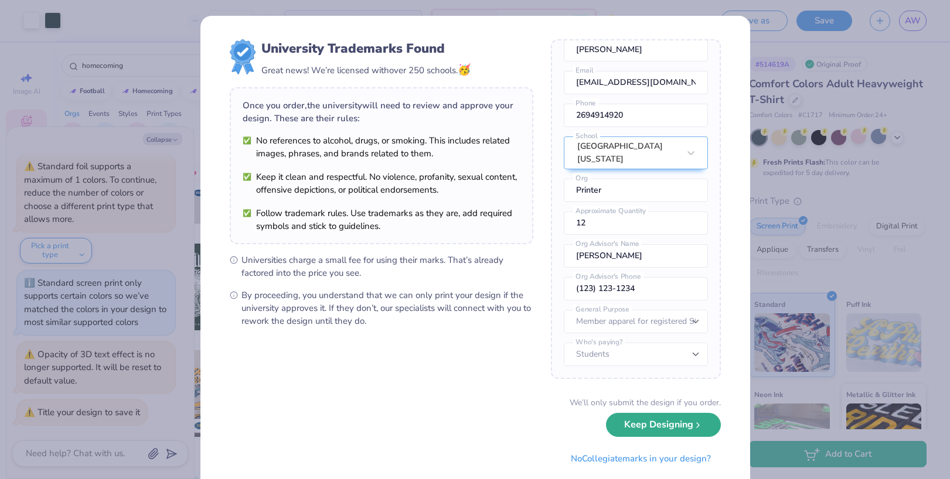
click at [668, 431] on button "Keep Designing" at bounding box center [663, 425] width 115 height 24
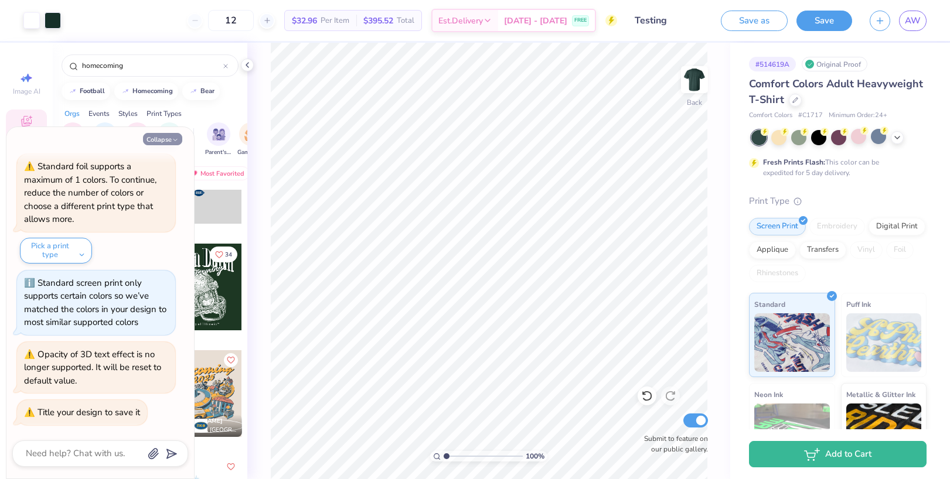
click at [159, 138] on button "Collapse" at bounding box center [162, 139] width 39 height 12
type textarea "x"
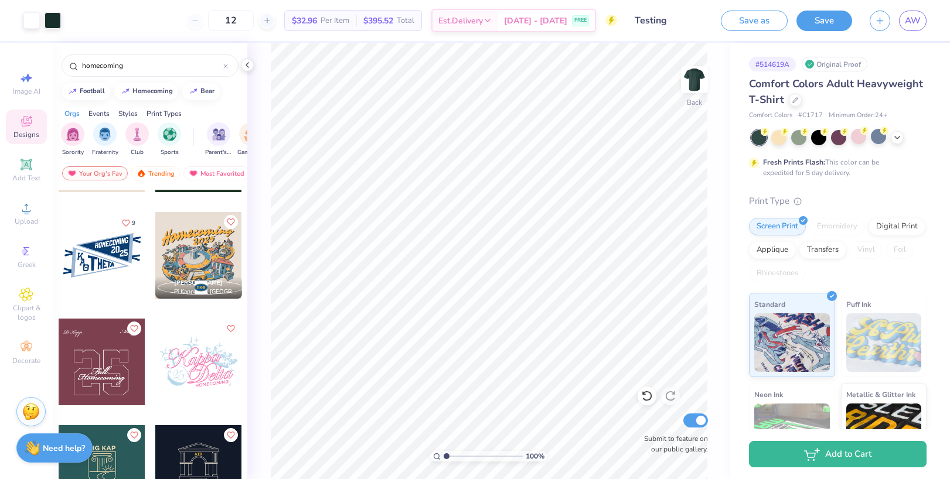
scroll to position [193, 0]
click at [197, 250] on div at bounding box center [198, 254] width 87 height 87
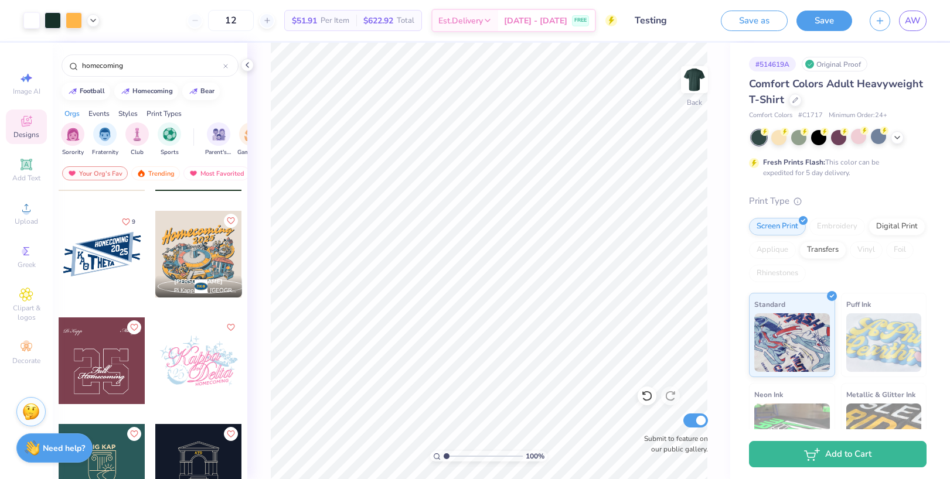
click at [352, 40] on div "12 $51.91 Per Item $622.92 Total Est. Delivery [DATE] - [DATE] FREE" at bounding box center [362, 20] width 508 height 41
drag, startPoint x: 249, startPoint y: 20, endPoint x: 234, endPoint y: 21, distance: 14.7
click at [235, 22] on input "12" at bounding box center [231, 20] width 46 height 21
type input "50"
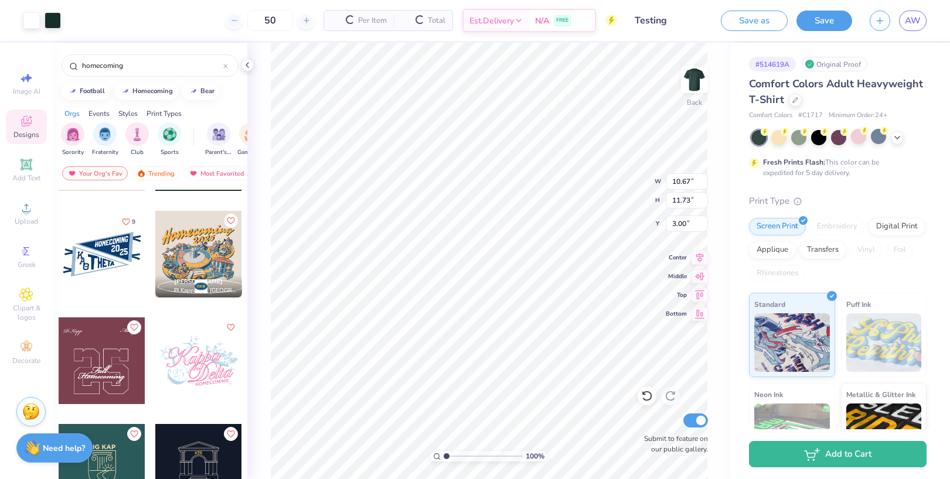
type input "10.67"
type input "11.73"
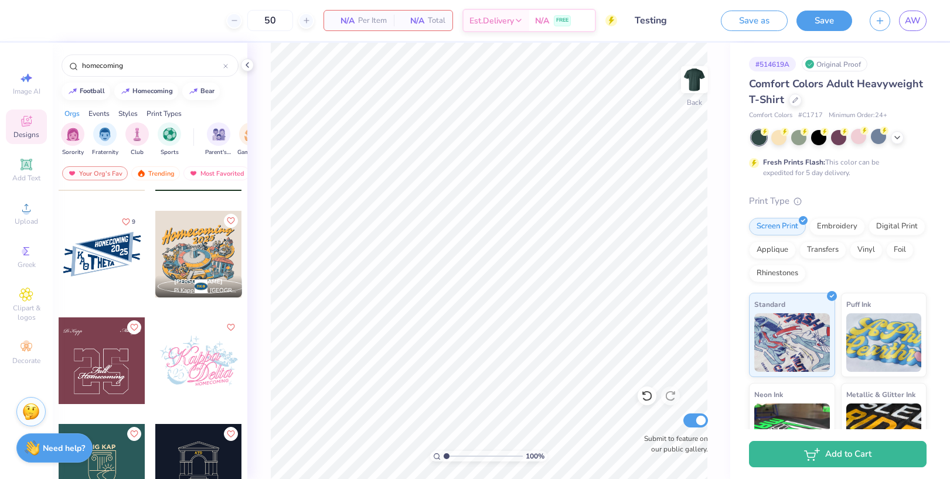
click at [196, 255] on div at bounding box center [198, 254] width 87 height 87
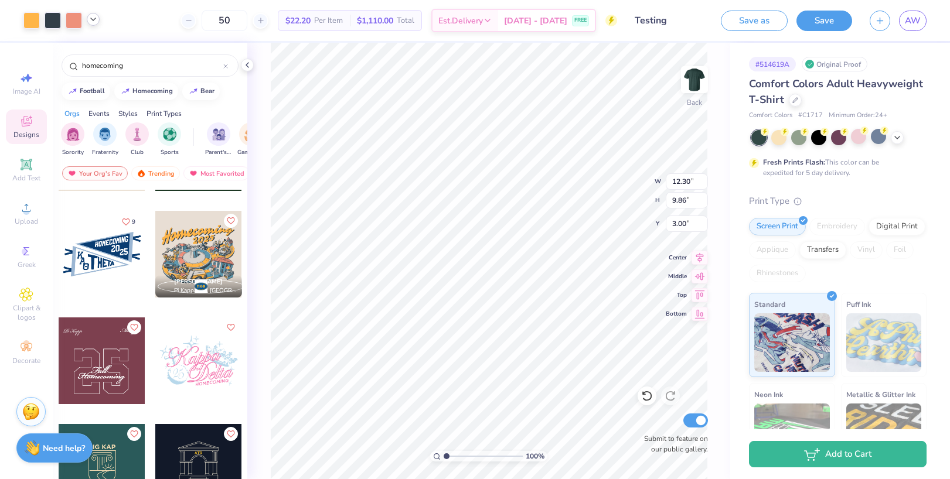
click at [90, 21] on icon at bounding box center [92, 19] width 9 height 9
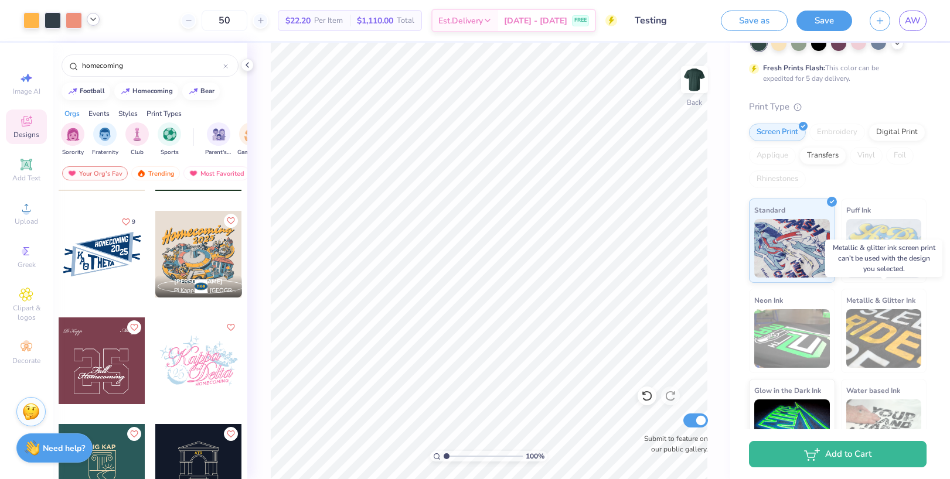
scroll to position [128, 0]
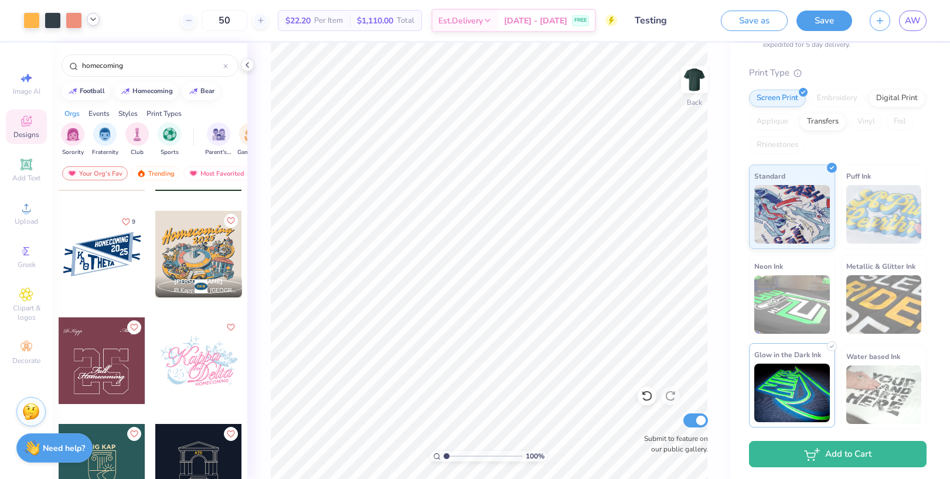
click at [779, 391] on img at bounding box center [792, 393] width 76 height 59
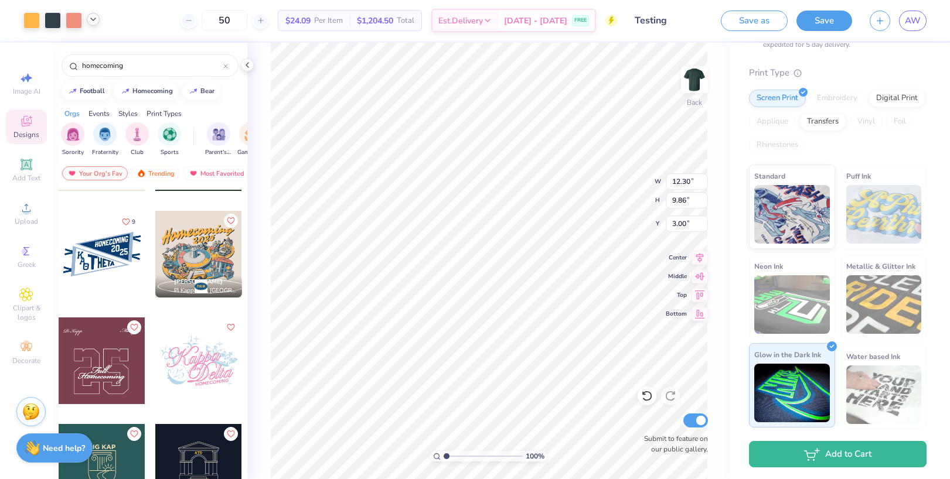
click at [811, 398] on img at bounding box center [792, 393] width 76 height 59
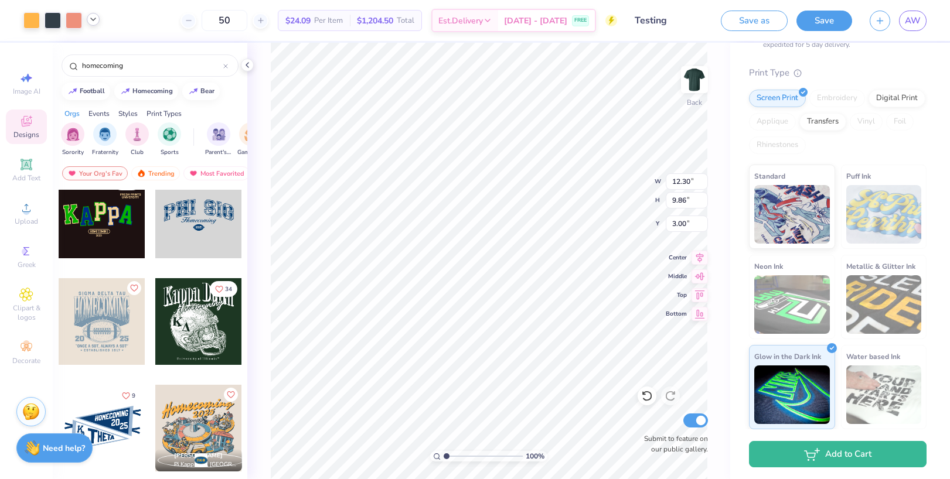
scroll to position [15, 0]
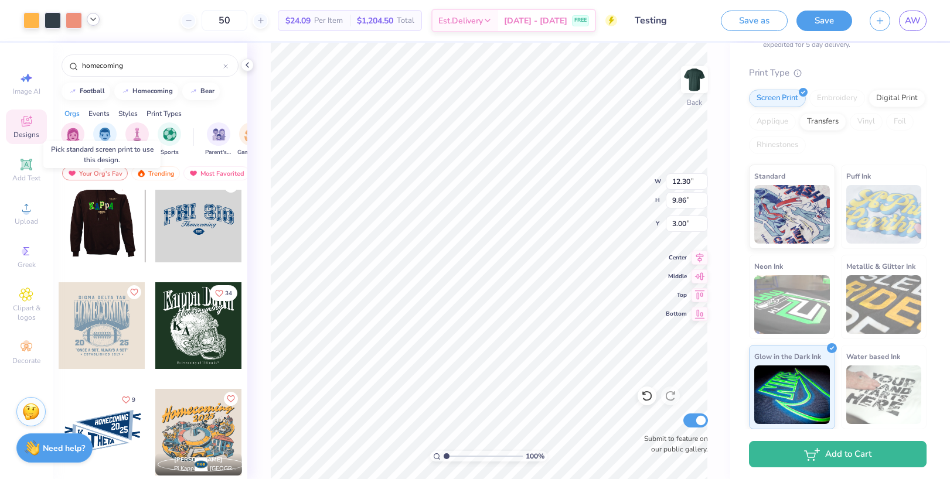
click at [103, 230] on div at bounding box center [102, 219] width 260 height 87
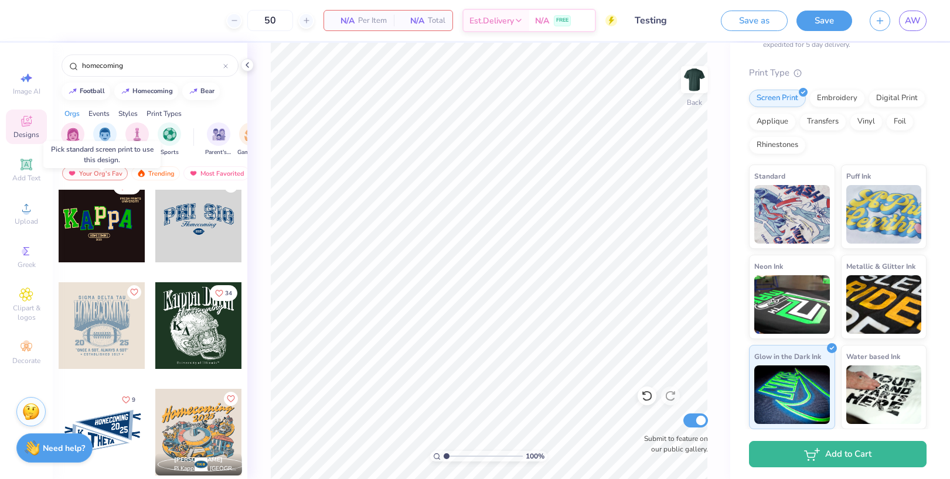
click at [94, 227] on div at bounding box center [102, 219] width 87 height 87
click at [22, 251] on icon at bounding box center [26, 251] width 14 height 14
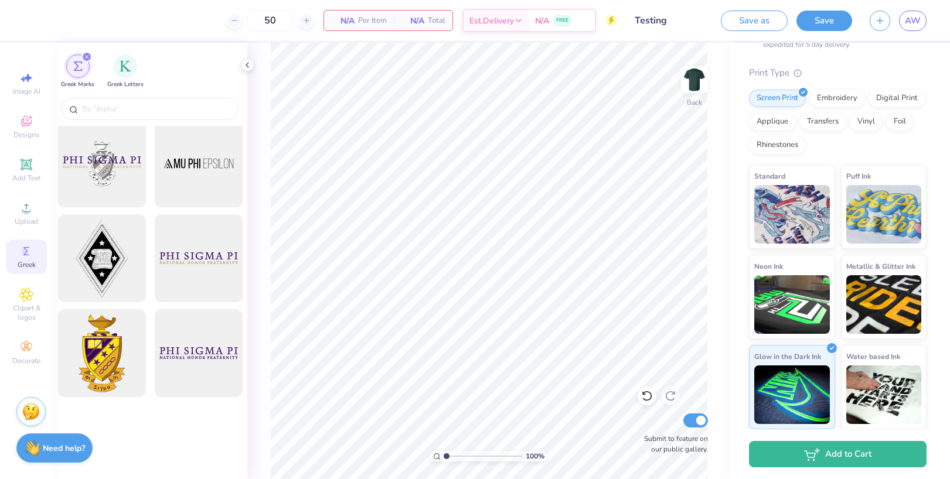
scroll to position [0, 0]
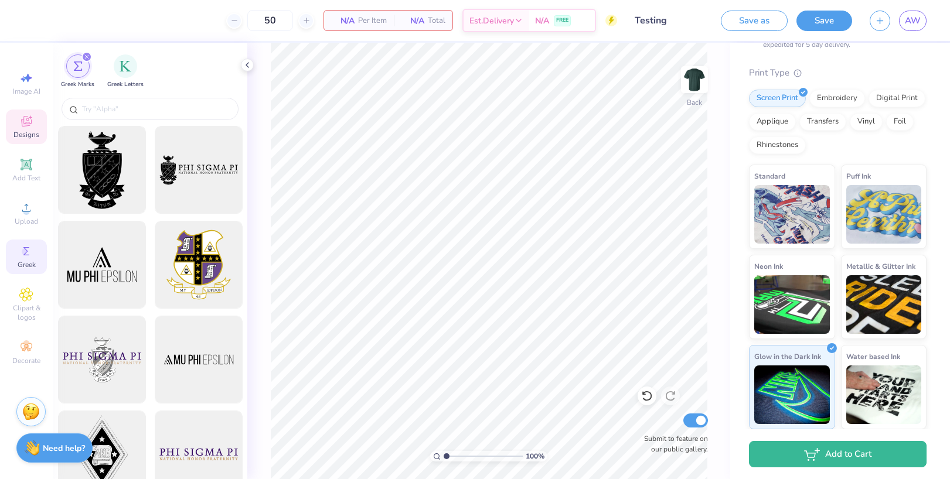
click at [26, 132] on span "Designs" at bounding box center [26, 134] width 26 height 9
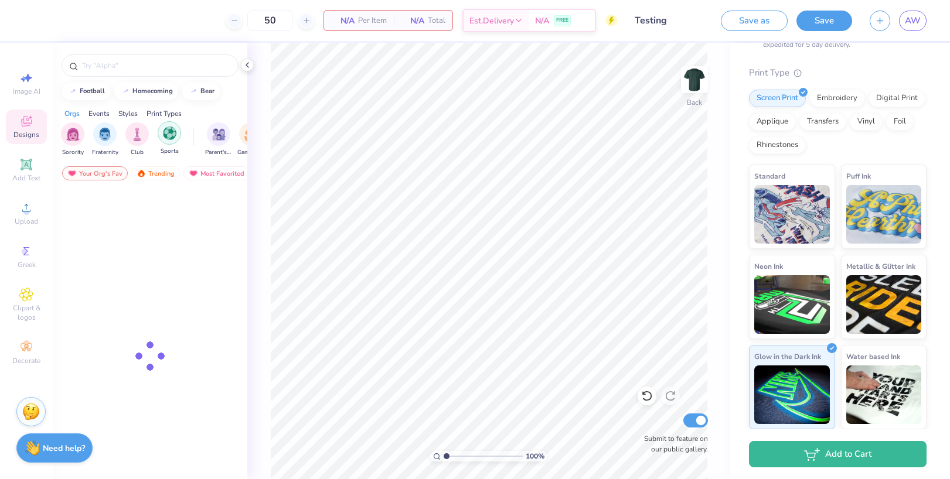
click at [163, 136] on img "filter for Sports" at bounding box center [169, 133] width 13 height 13
click at [134, 142] on div "filter for Fraternity" at bounding box center [136, 132] width 23 height 23
click at [801, 205] on img at bounding box center [792, 212] width 76 height 59
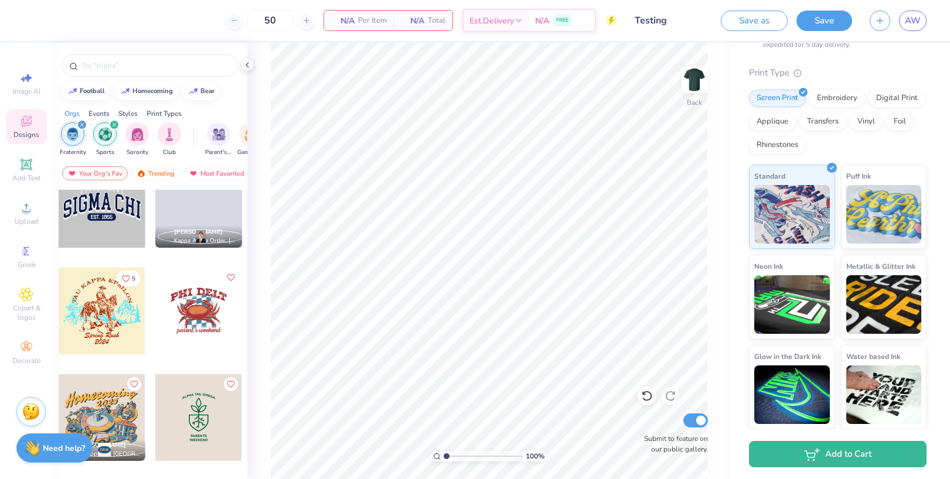
scroll to position [1329, 0]
